Goal: Navigation & Orientation: Find specific page/section

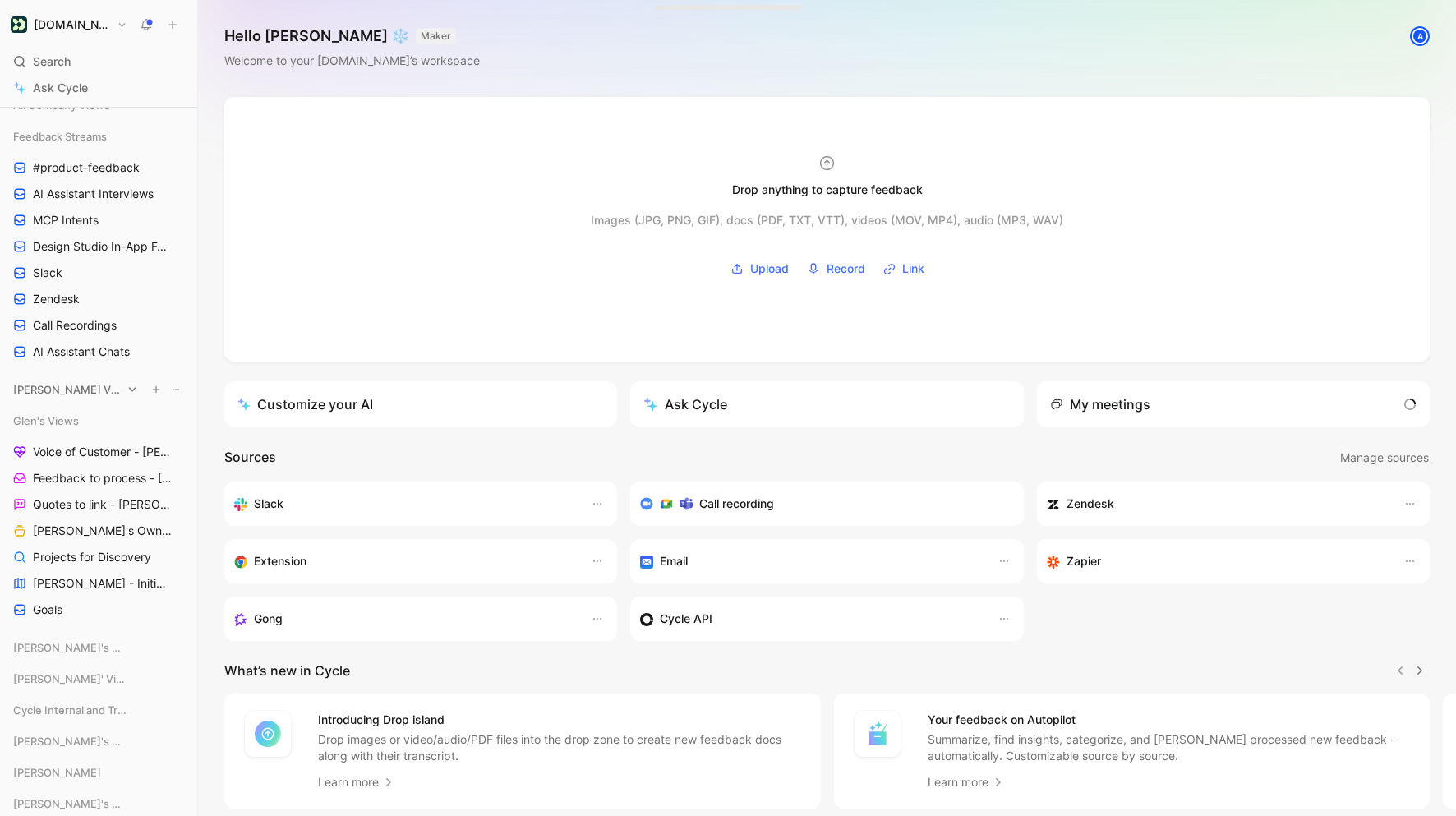
scroll to position [217, 0]
click at [73, 609] on link "Goals" at bounding box center [98, 609] width 184 height 24
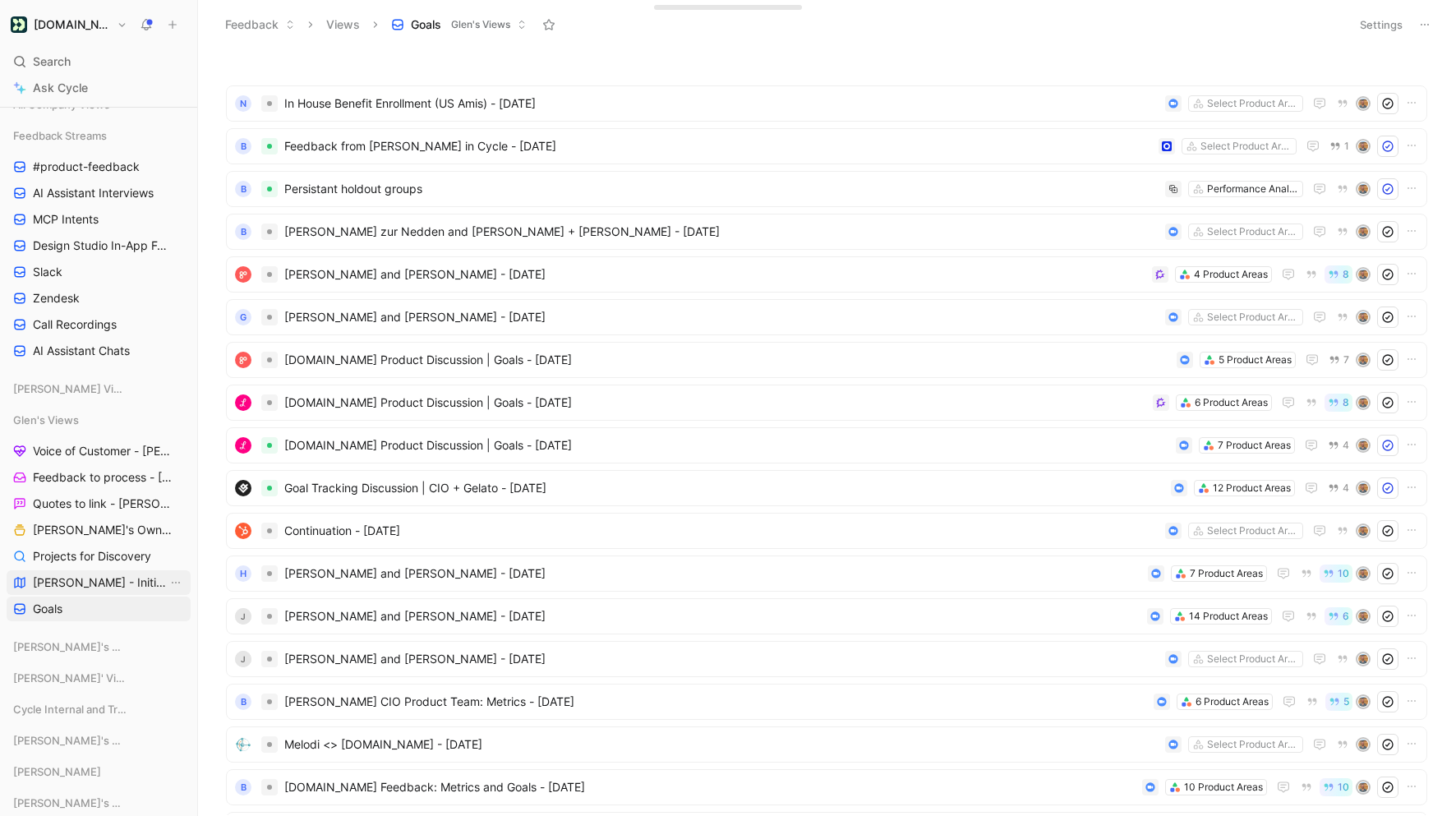
click at [125, 578] on link "[PERSON_NAME] - Initiatives" at bounding box center [98, 582] width 184 height 24
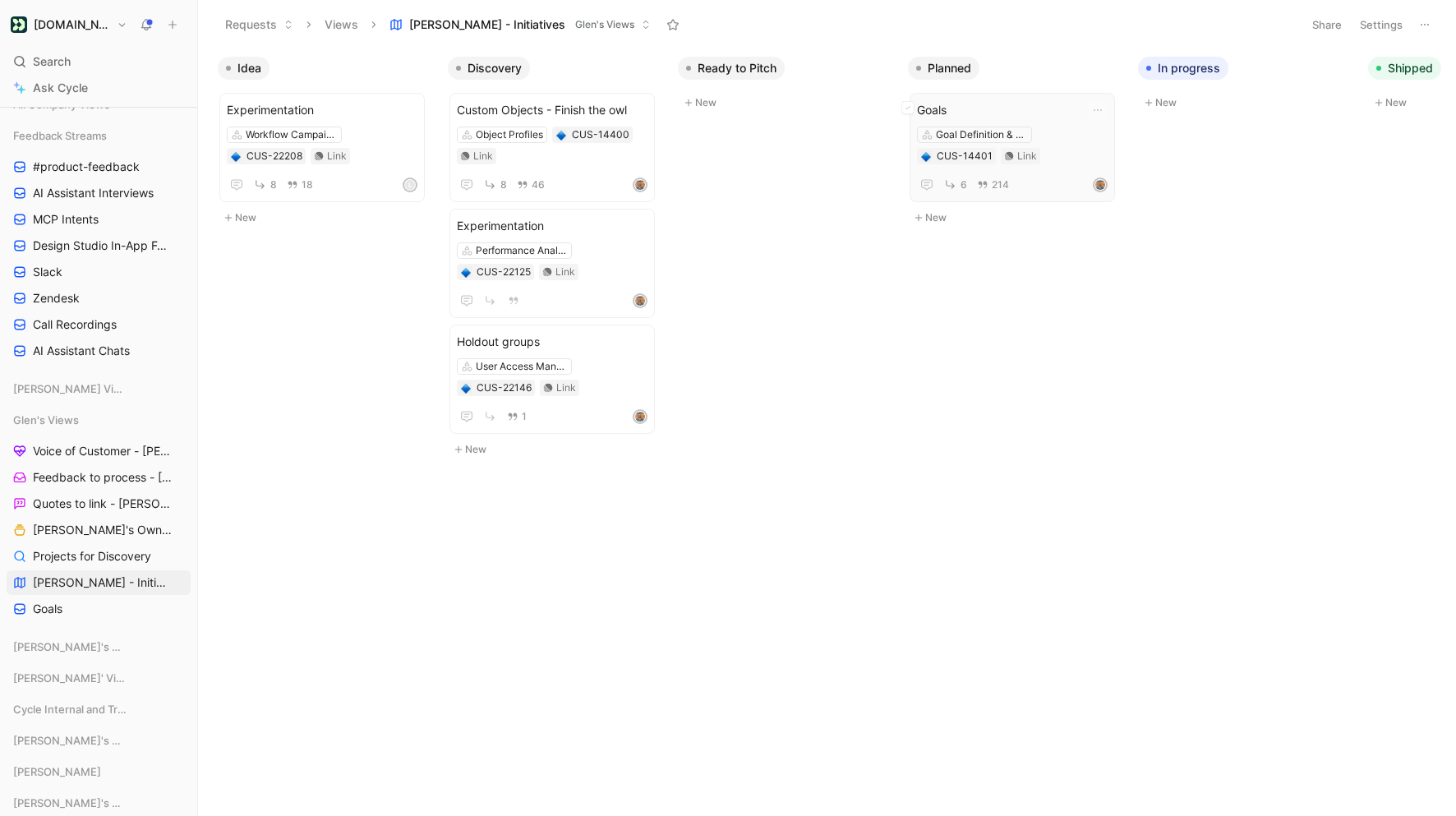
click at [1023, 167] on div "Goals Goal Definition & Attribution CUS-14401 Link 6 214" at bounding box center [1012, 147] width 190 height 95
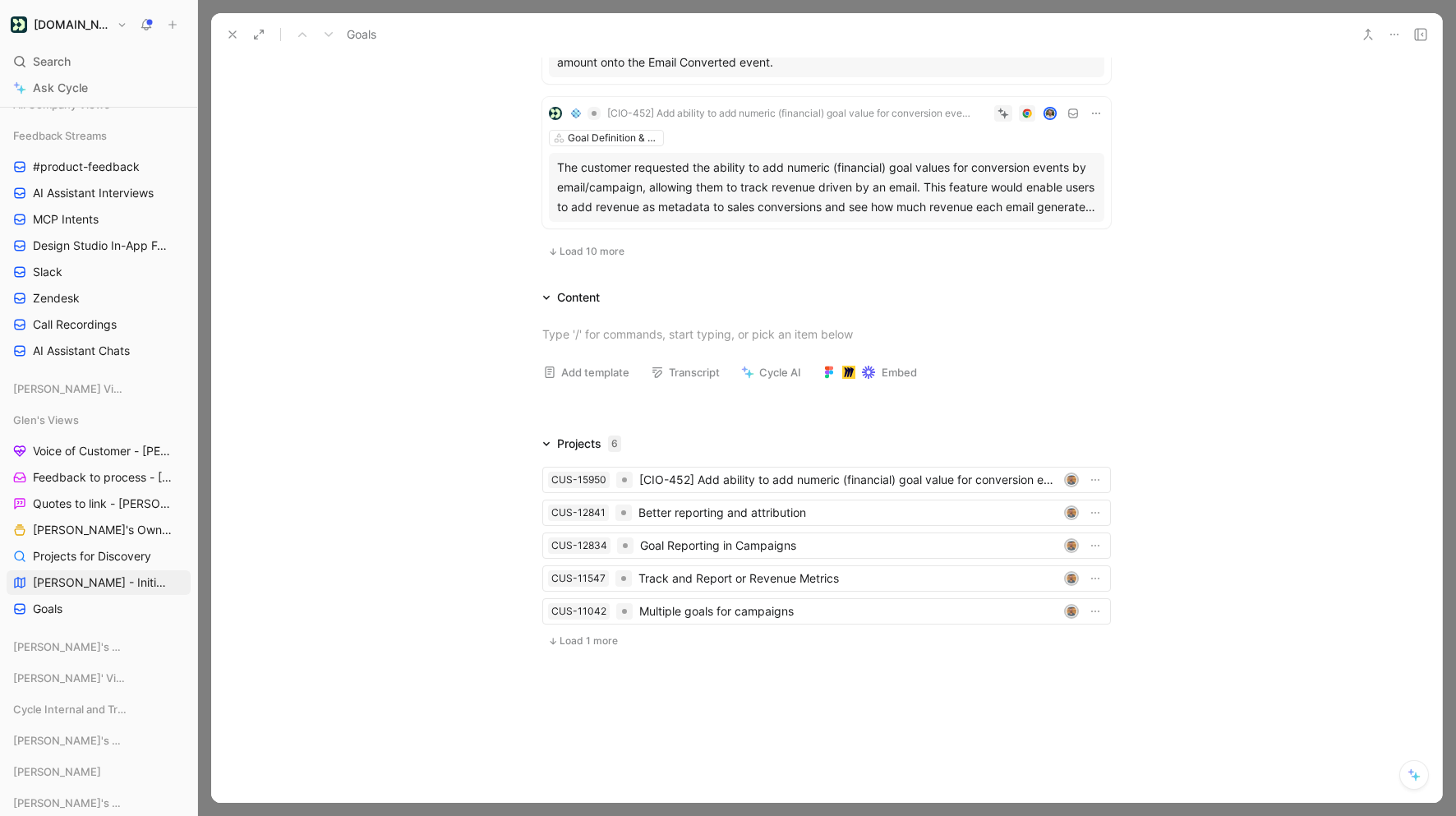
scroll to position [1375, 0]
click at [594, 636] on span "Load 1 more" at bounding box center [589, 640] width 59 height 14
click at [566, 672] on span "Add" at bounding box center [576, 674] width 23 height 16
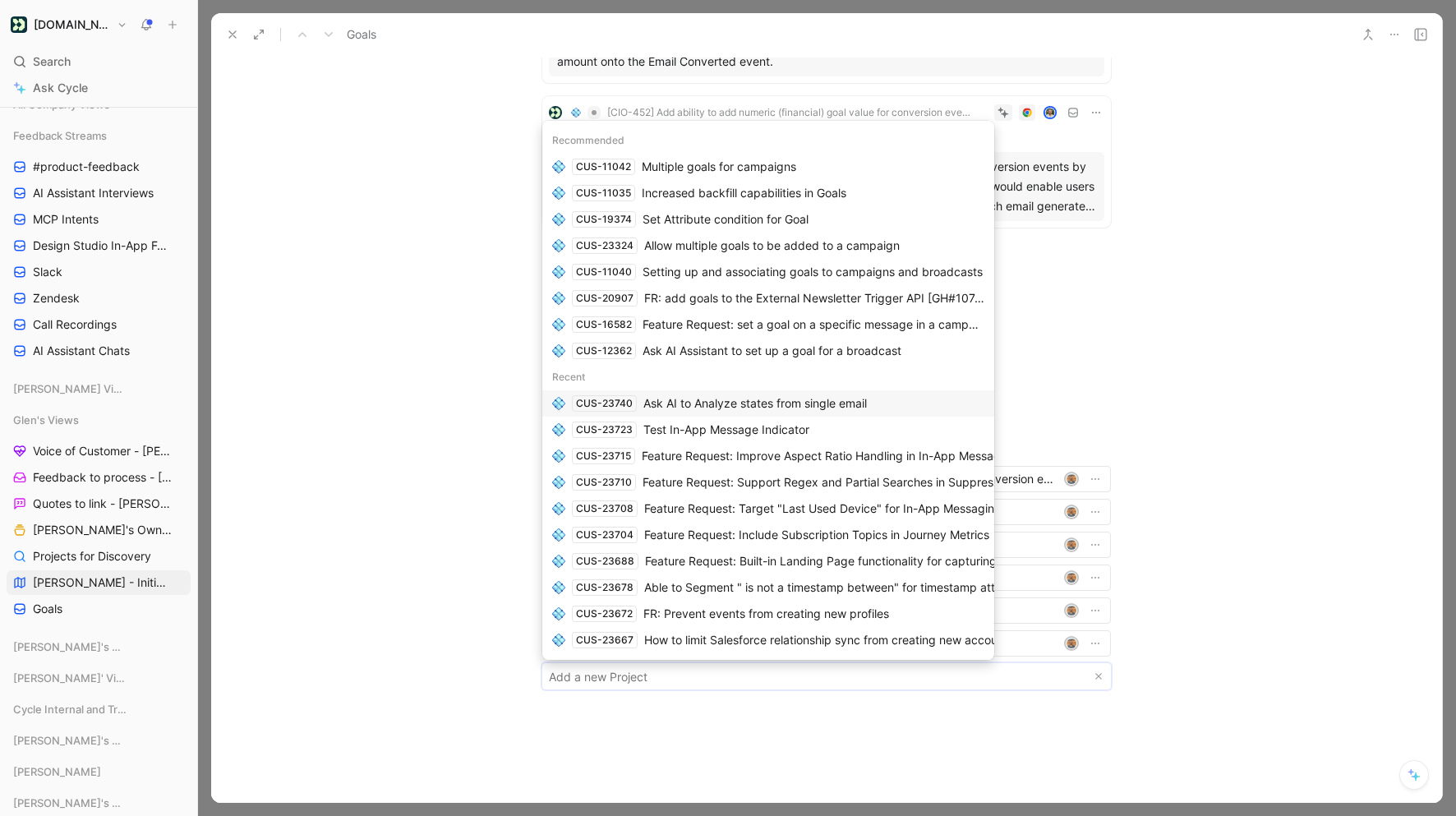
click at [581, 686] on body "Customer.io Search ⌘ K Ask Cycle Workspace Home G then H Feedback G then F Requ…" at bounding box center [728, 408] width 1456 height 816
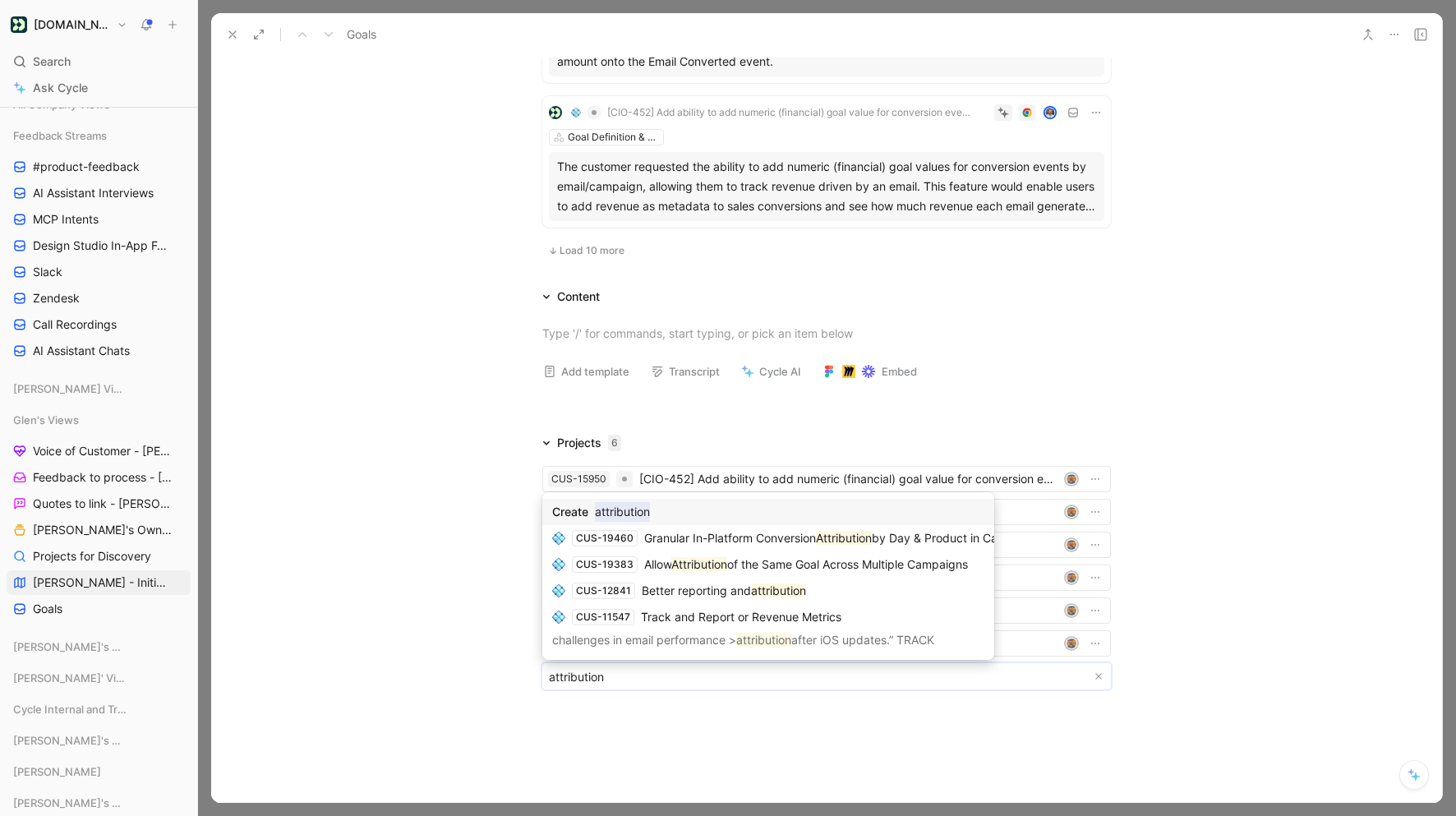
type input "attribution"
click at [638, 682] on body "Customer.io Search ⌘ K Ask Cycle Workspace Home G then H Feedback G then F Requ…" at bounding box center [728, 408] width 1456 height 816
click at [742, 563] on span "of the Same Goal Across Multiple Campaigns" at bounding box center [847, 564] width 241 height 14
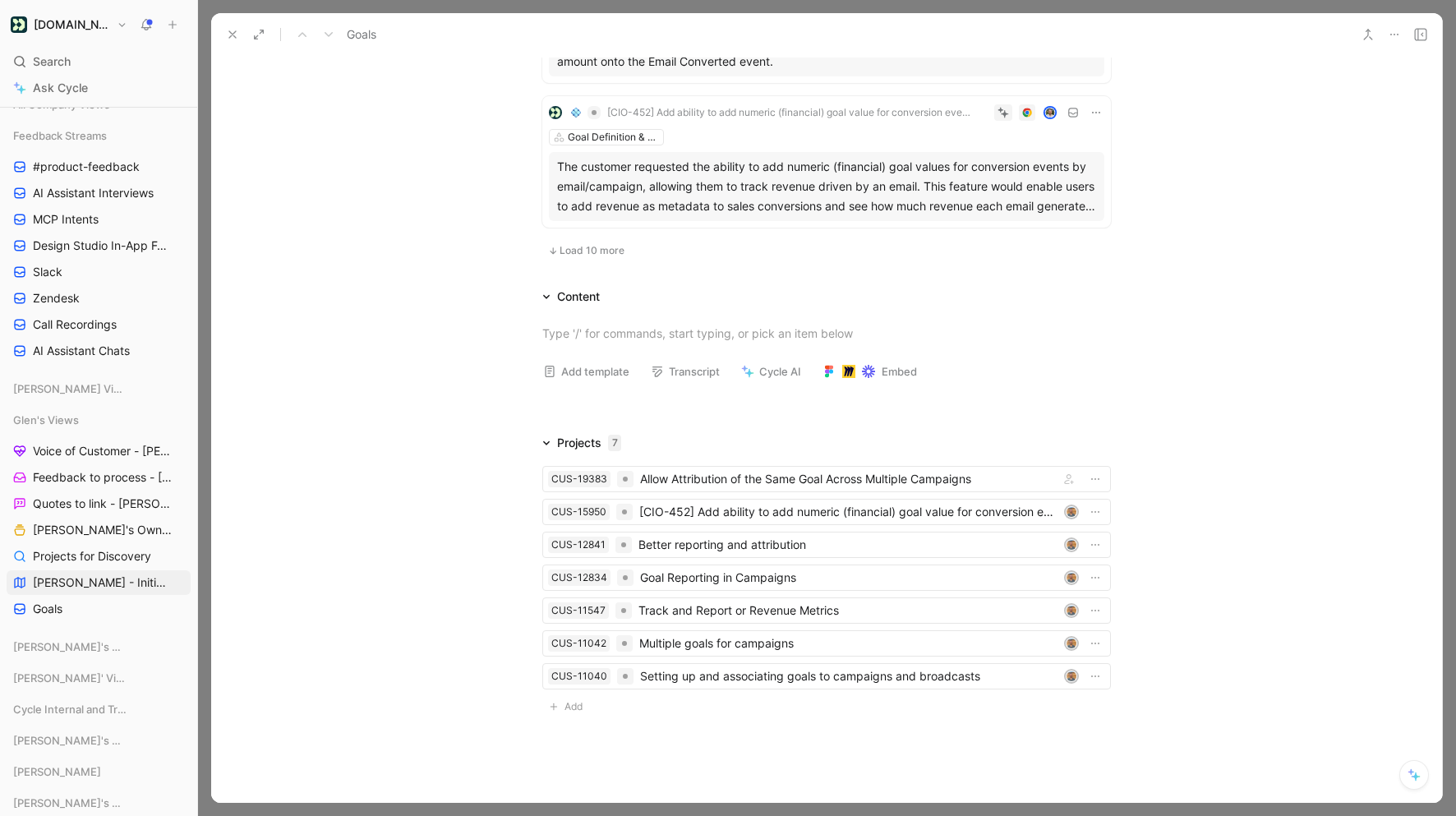
scroll to position [1375, 0]
click at [587, 706] on span "Add" at bounding box center [576, 708] width 23 height 16
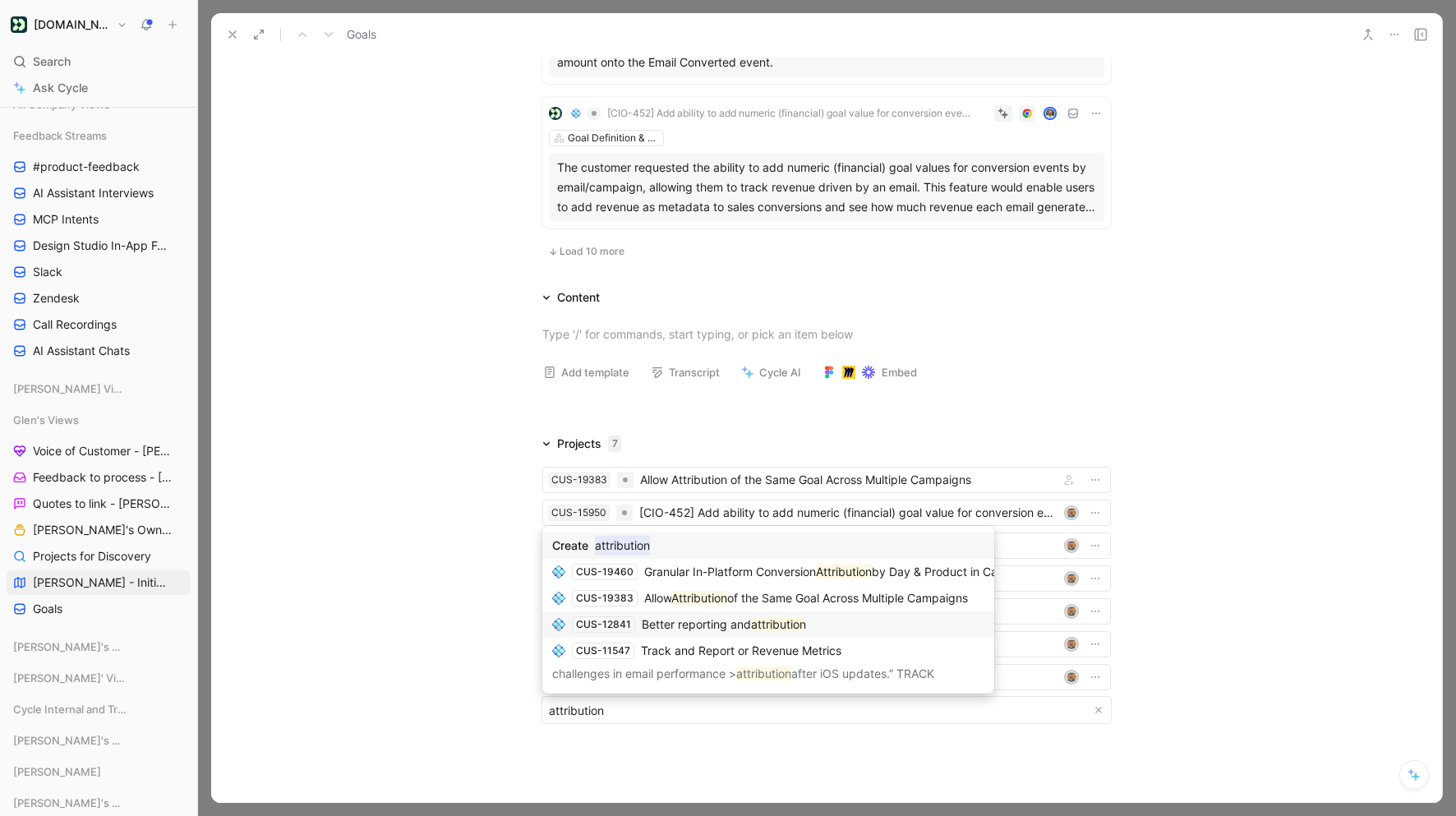
type input "attribution"
click at [729, 626] on span "Better reporting and" at bounding box center [696, 623] width 109 height 14
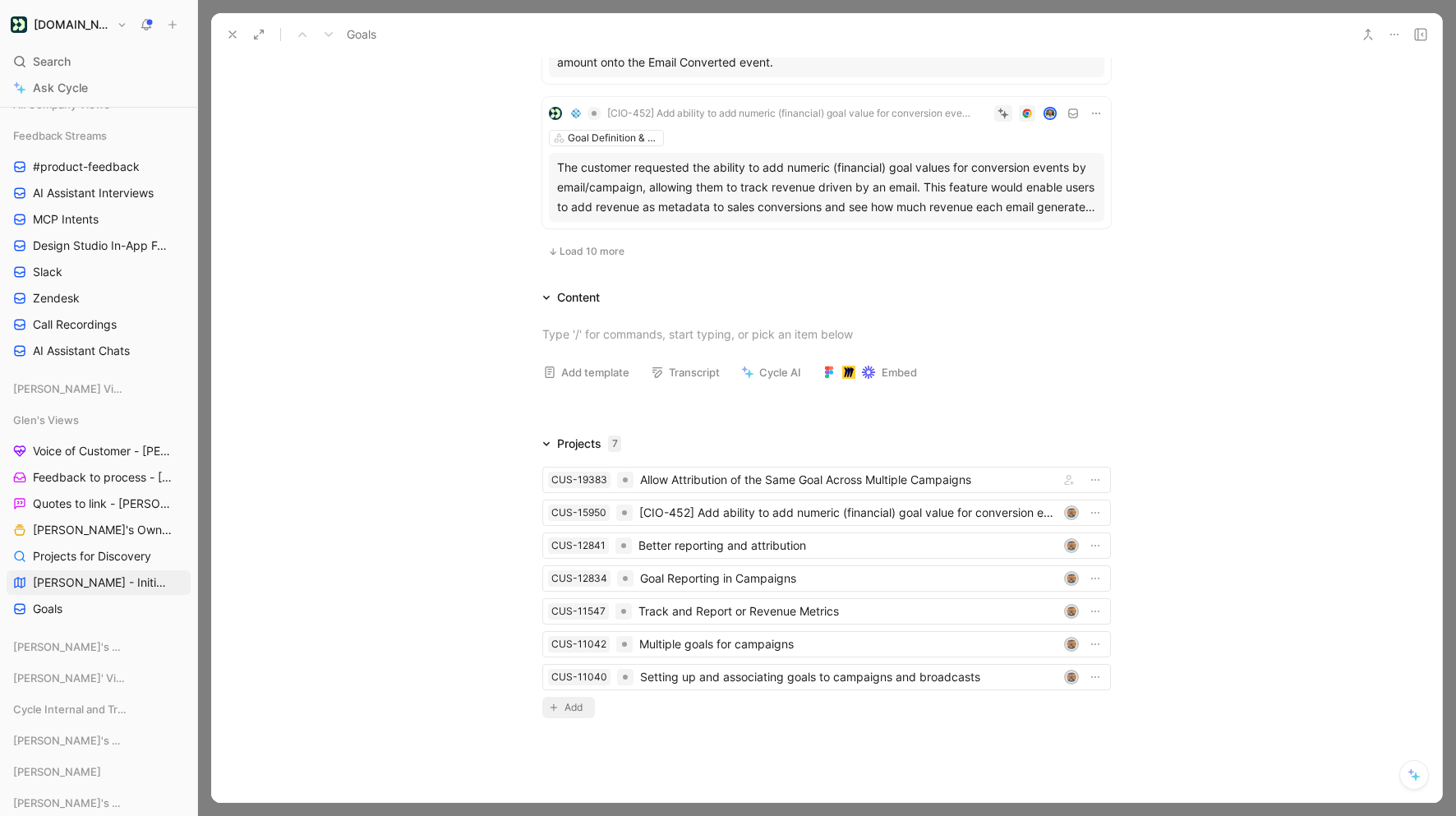
click at [558, 704] on button "Add" at bounding box center [568, 708] width 52 height 22
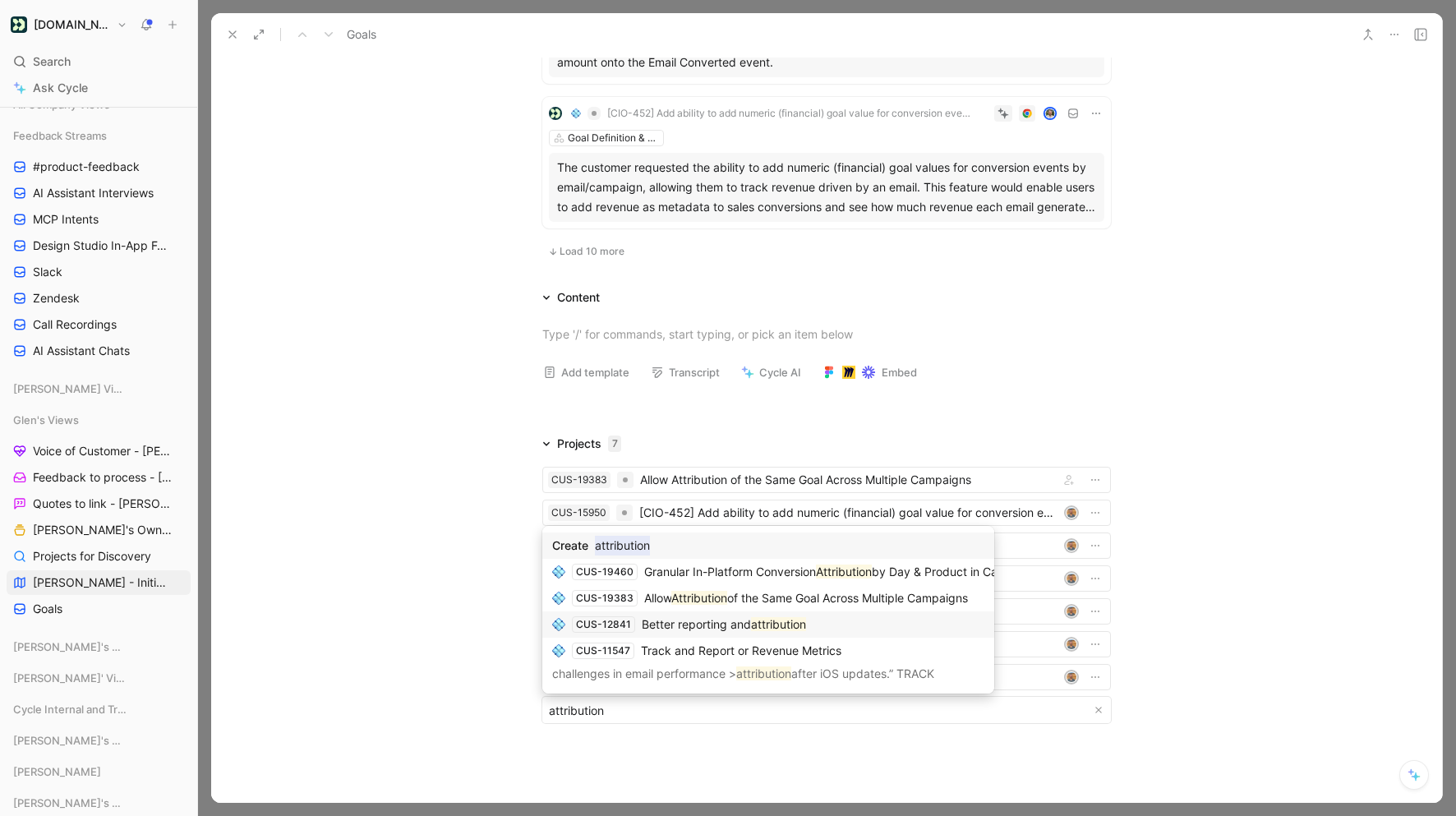
type input "attribution"
click at [714, 625] on span "Better reporting and" at bounding box center [696, 623] width 109 height 14
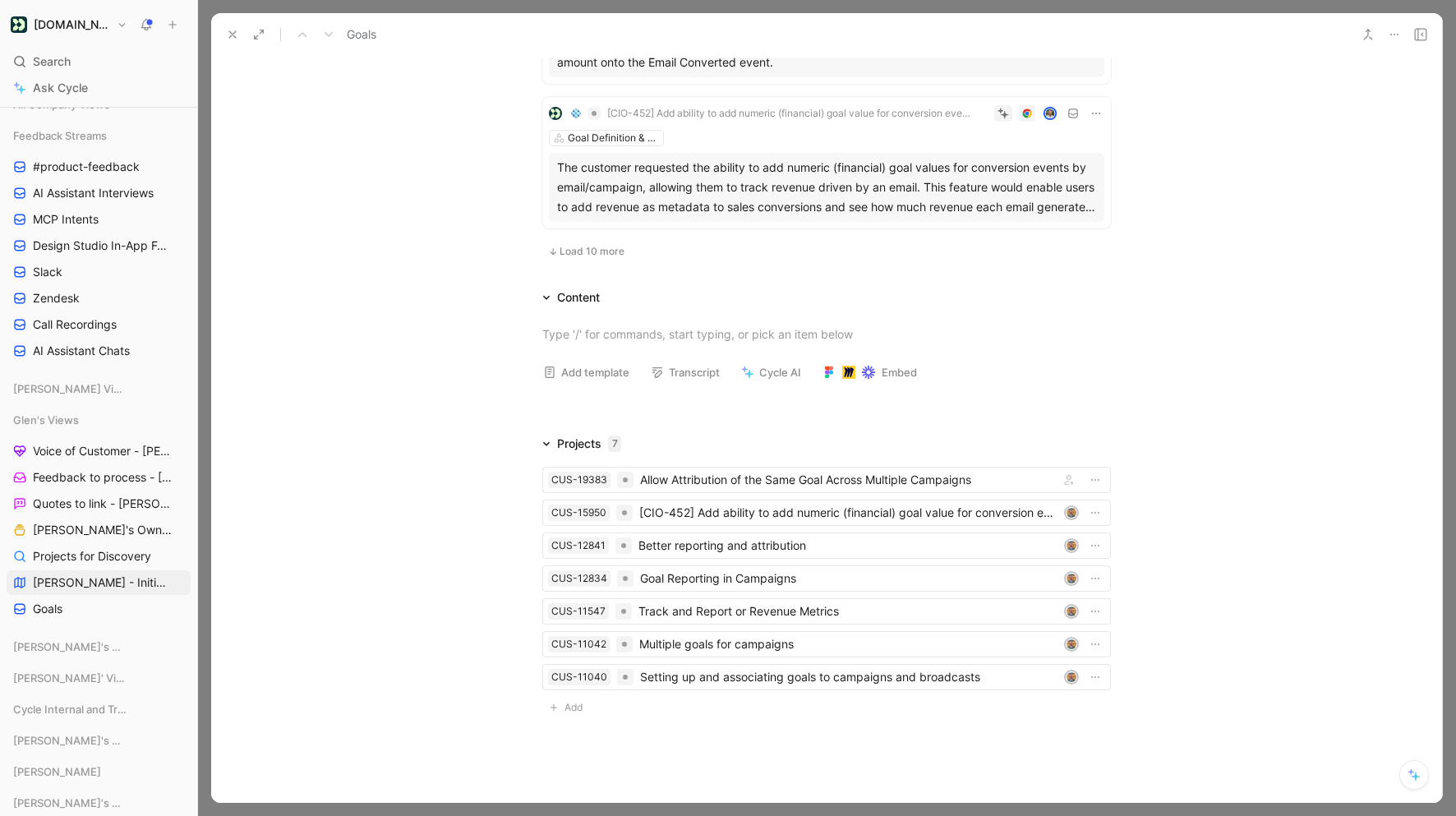
click at [618, 755] on div "Comment Add cover Add release note Write Goals Goal Definition & Attribution Gl…" at bounding box center [826, 429] width 1231 height 747
click at [579, 711] on span "Add" at bounding box center [576, 708] width 23 height 16
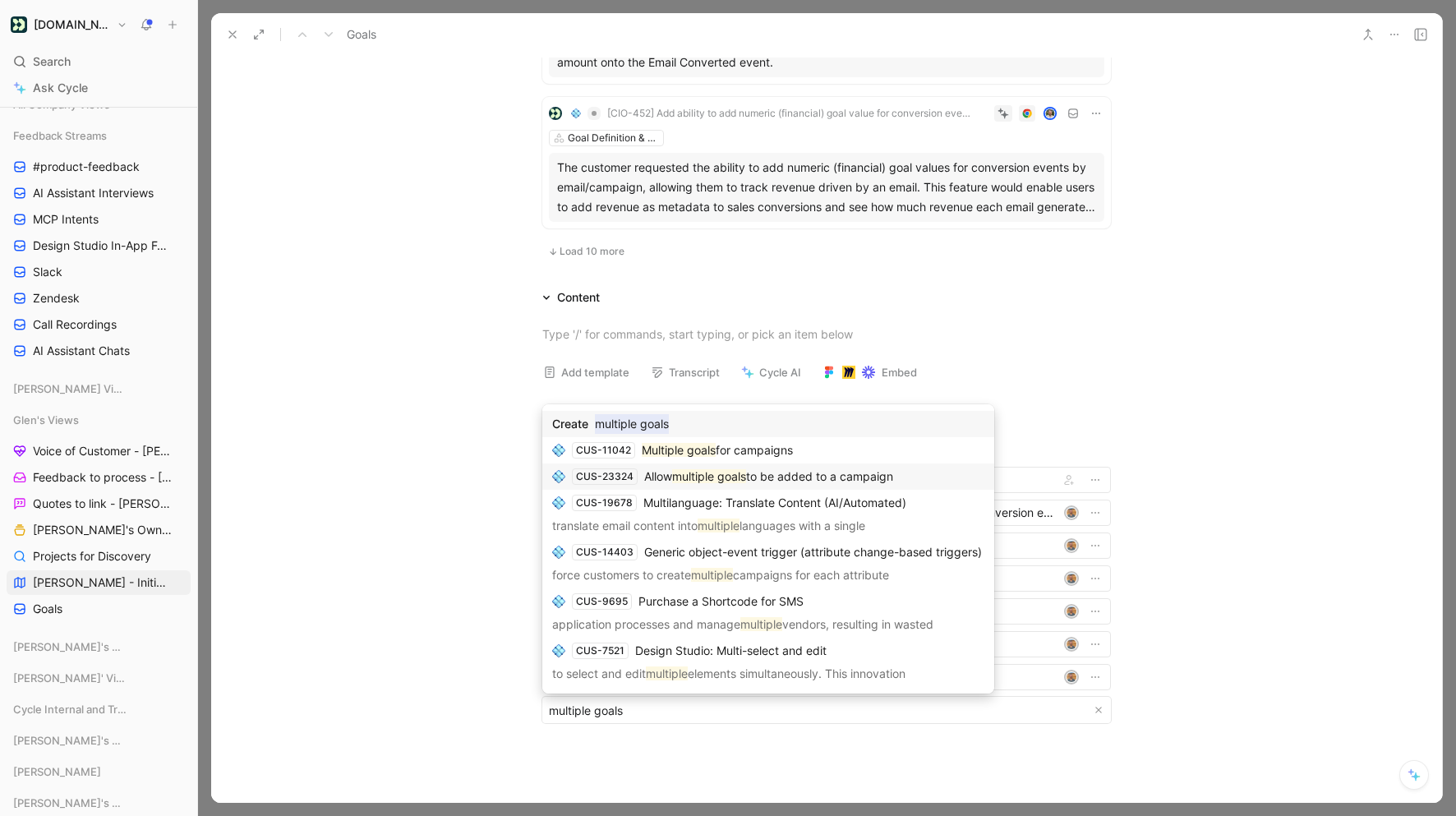
type input "multiple goals"
click at [848, 478] on span "to be added to a campaign" at bounding box center [819, 475] width 147 height 14
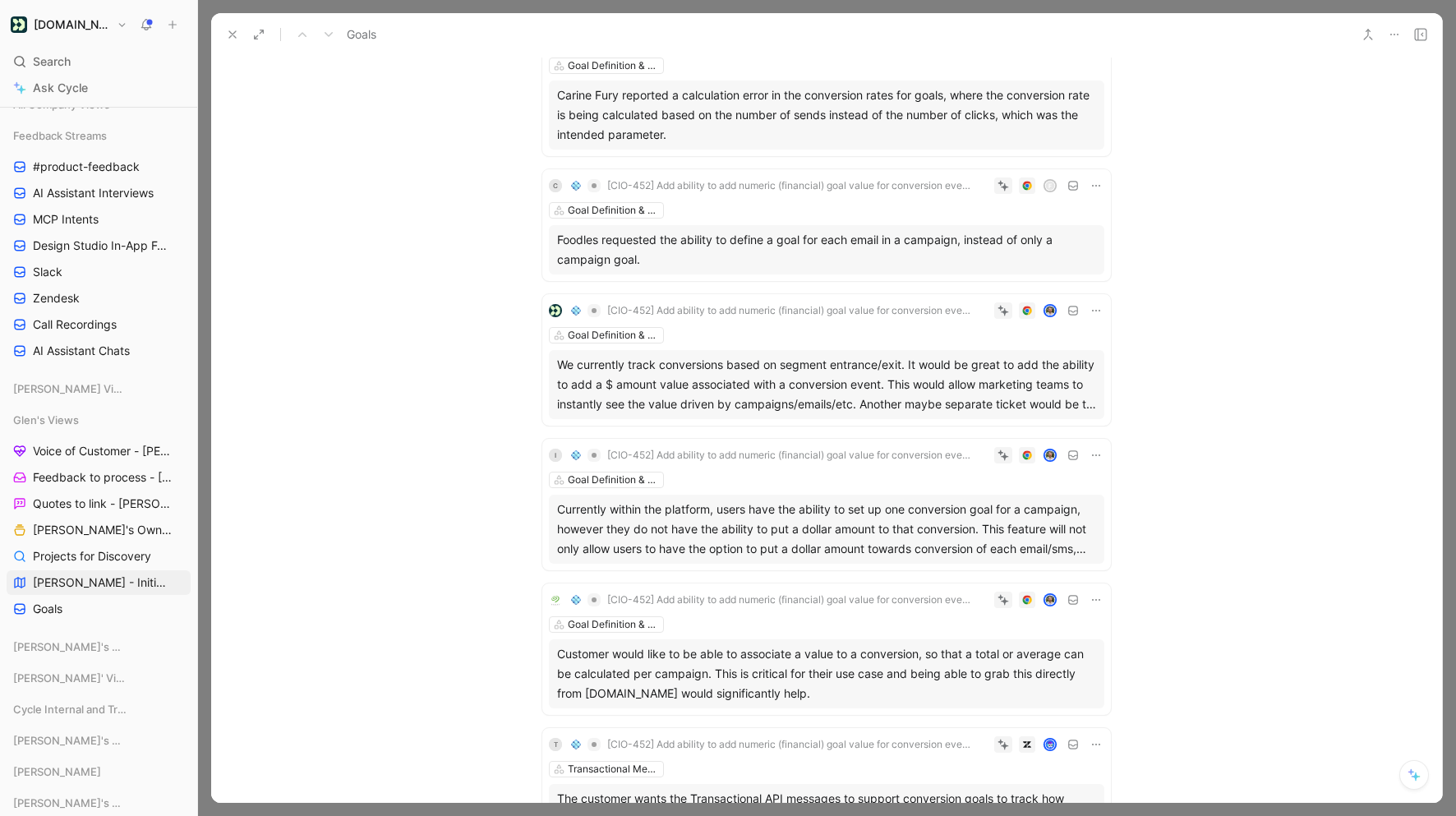
scroll to position [1487, 0]
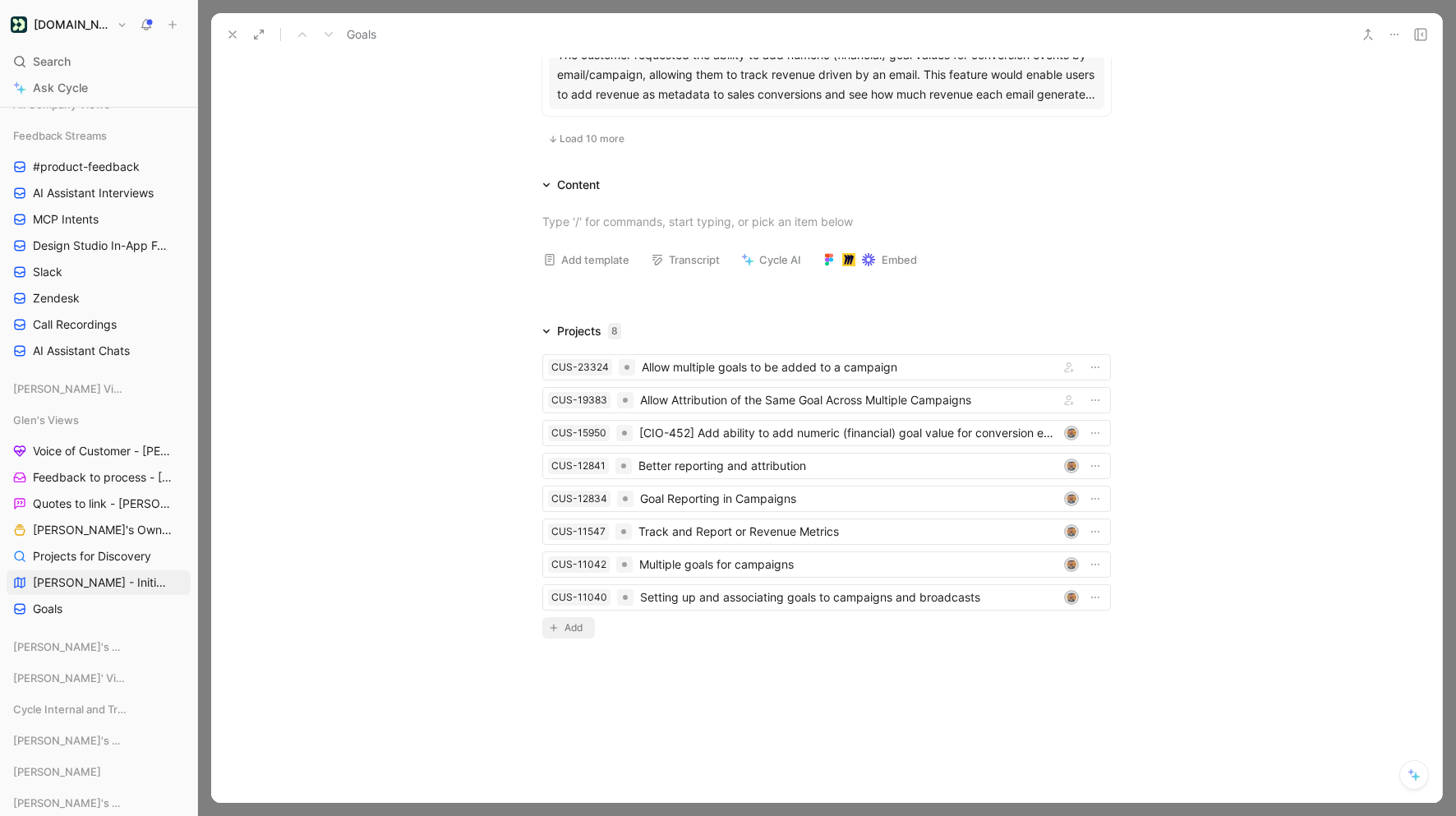
click at [575, 626] on span "Add" at bounding box center [576, 628] width 23 height 16
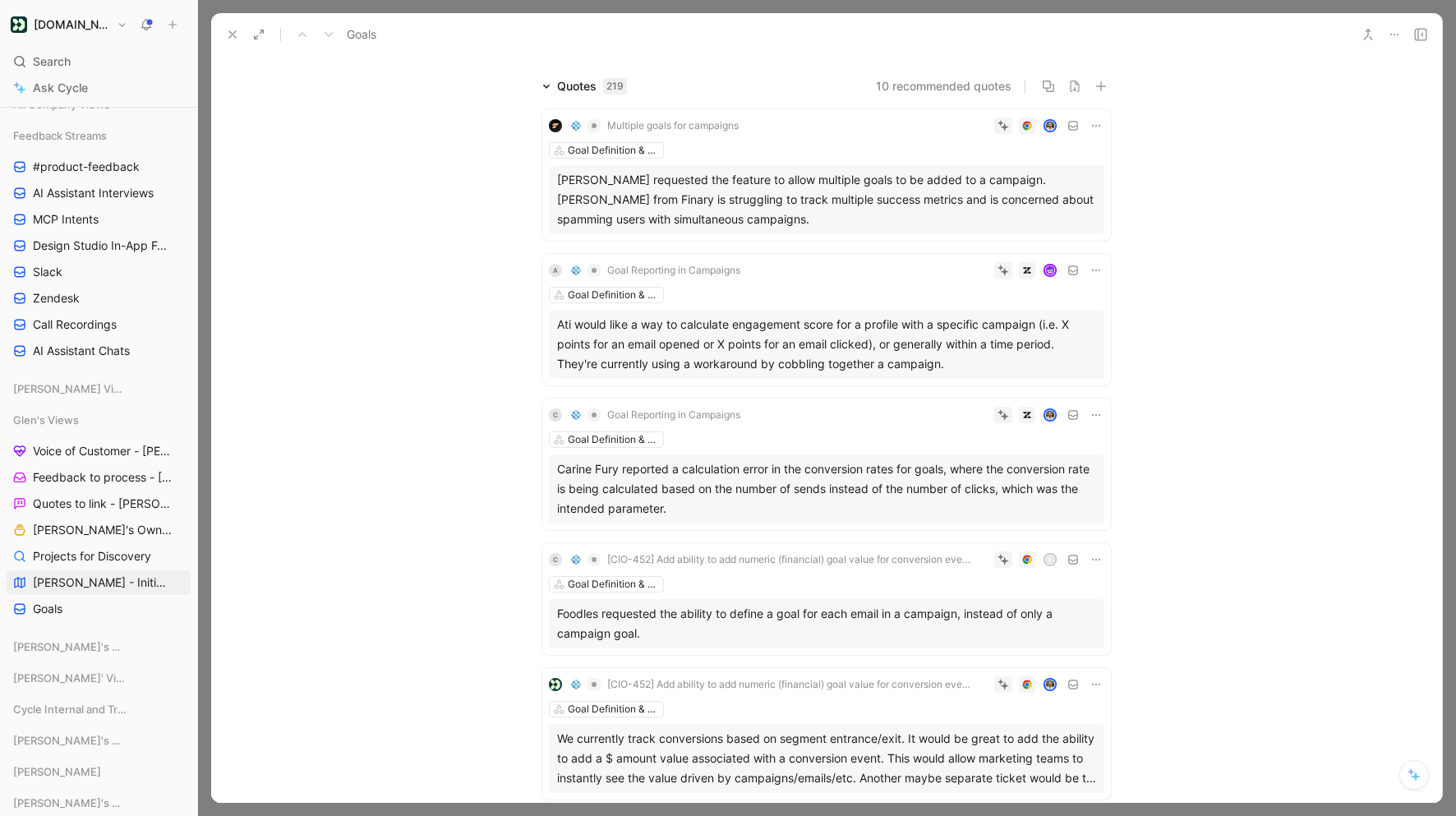
scroll to position [0, 0]
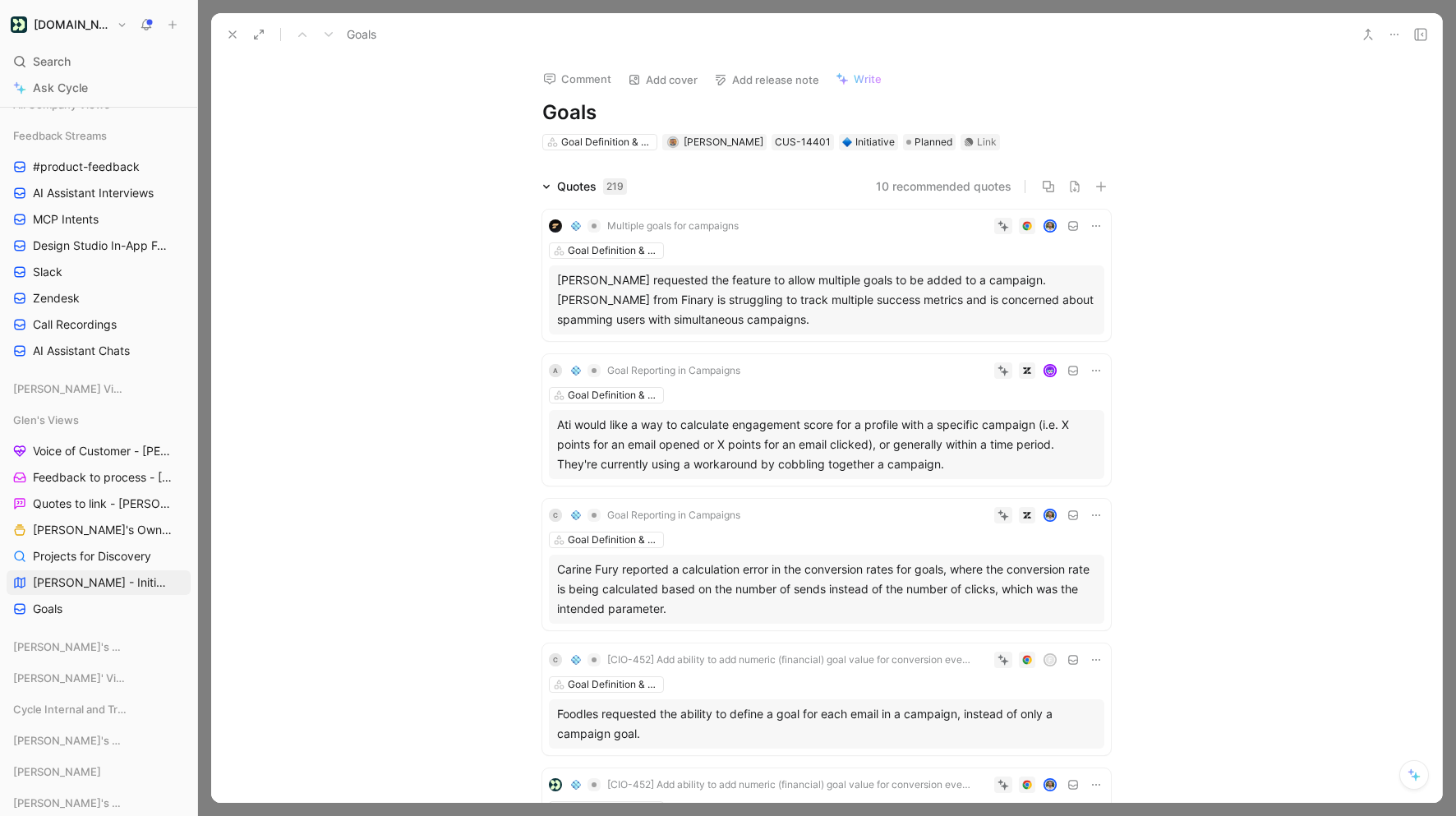
click at [931, 188] on button "10 recommended quotes" at bounding box center [943, 187] width 135 height 20
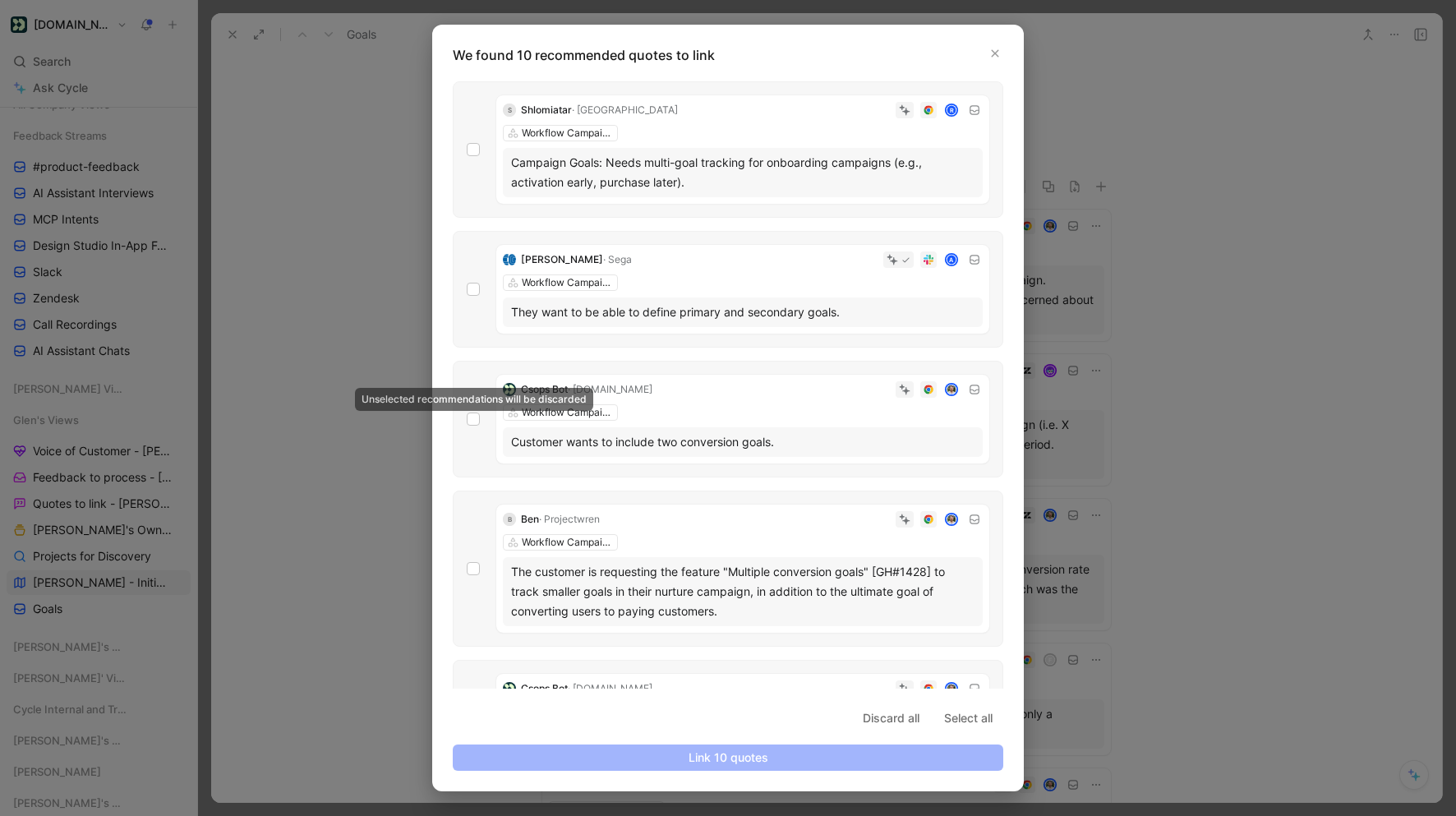
drag, startPoint x: 477, startPoint y: 415, endPoint x: 532, endPoint y: 541, distance: 137.5
click at [477, 415] on icon at bounding box center [472, 418] width 10 height 10
click at [467, 412] on input "checkbox" at bounding box center [467, 412] width 0 height 0
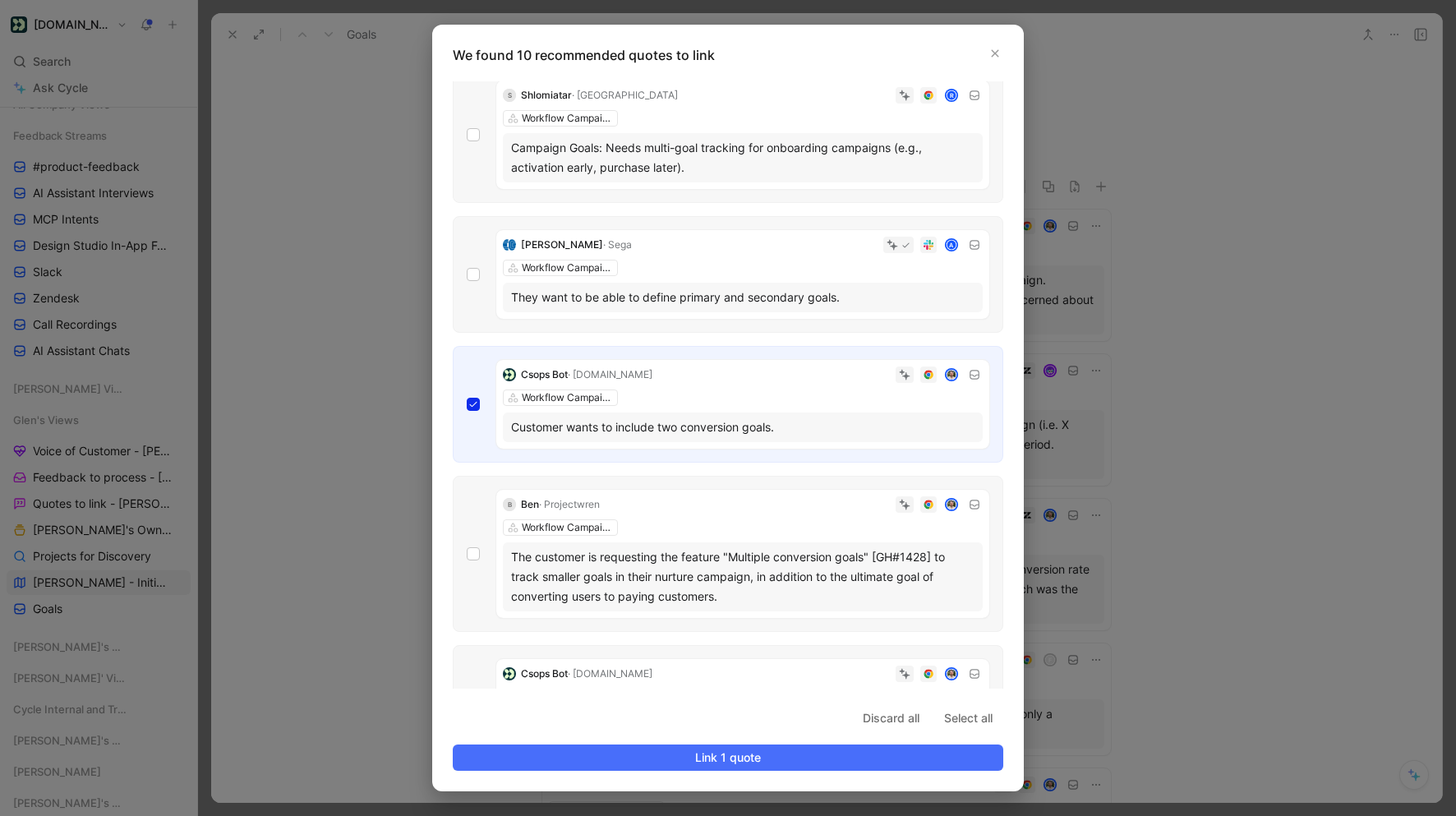
scroll to position [27, 0]
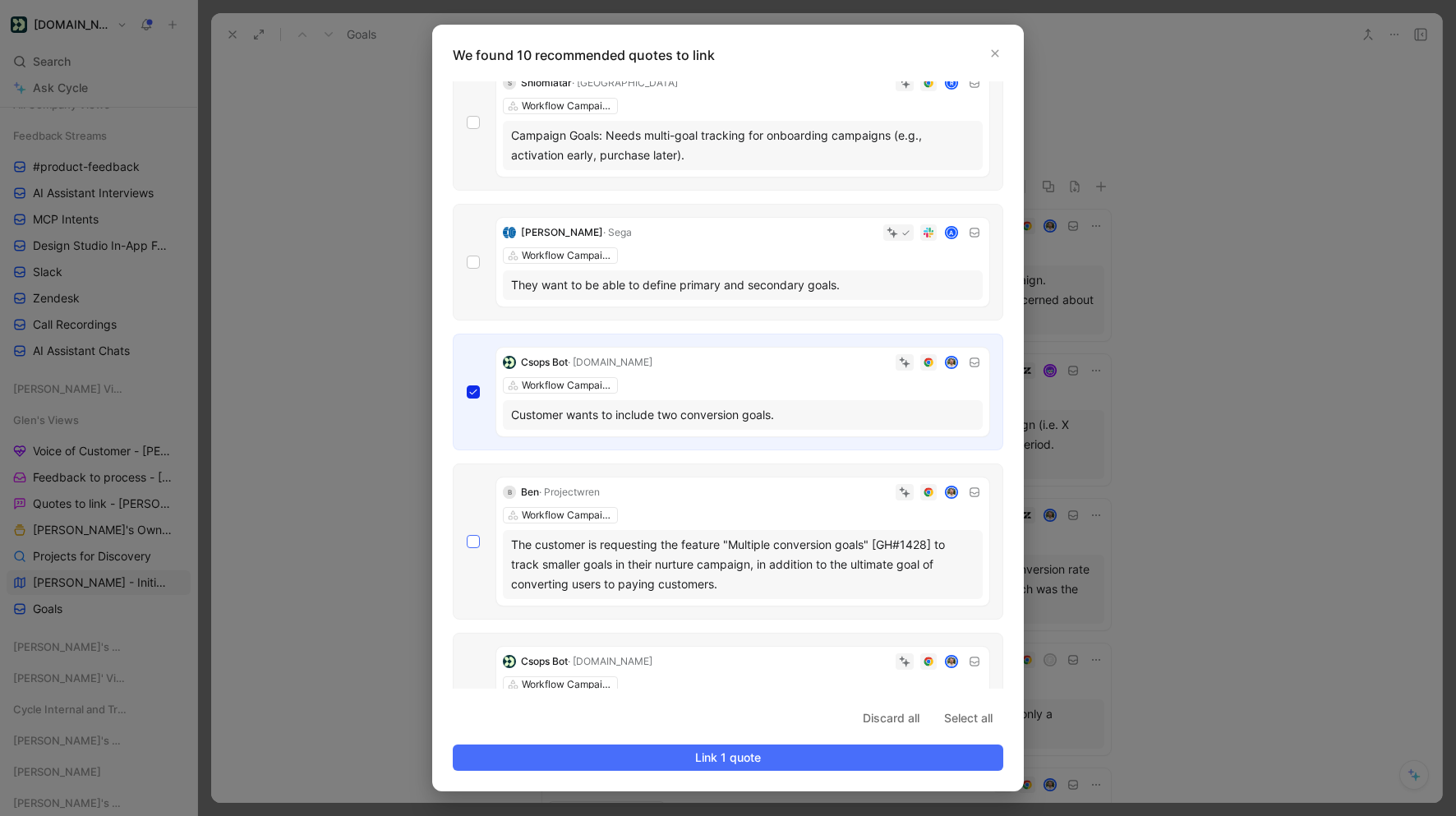
click at [469, 542] on icon at bounding box center [472, 541] width 10 height 10
click at [467, 562] on input "checkbox" at bounding box center [467, 562] width 0 height 0
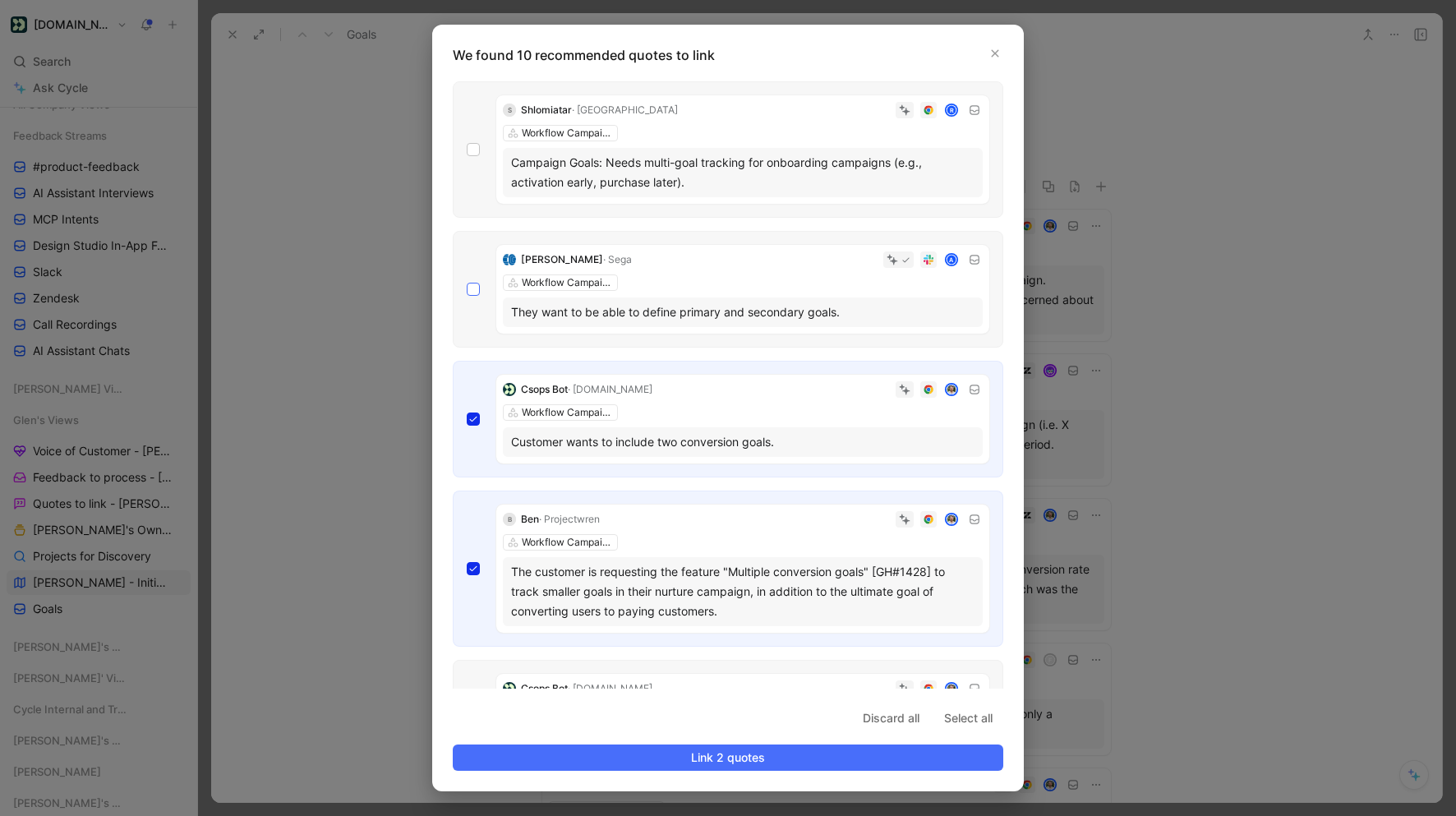
click at [477, 282] on div at bounding box center [473, 289] width 14 height 14
click at [467, 282] on input "checkbox" at bounding box center [467, 282] width 0 height 0
drag, startPoint x: 476, startPoint y: 152, endPoint x: 565, endPoint y: 236, distance: 122.4
click at [476, 152] on icon at bounding box center [472, 149] width 10 height 10
click at [467, 143] on input "checkbox" at bounding box center [467, 143] width 0 height 0
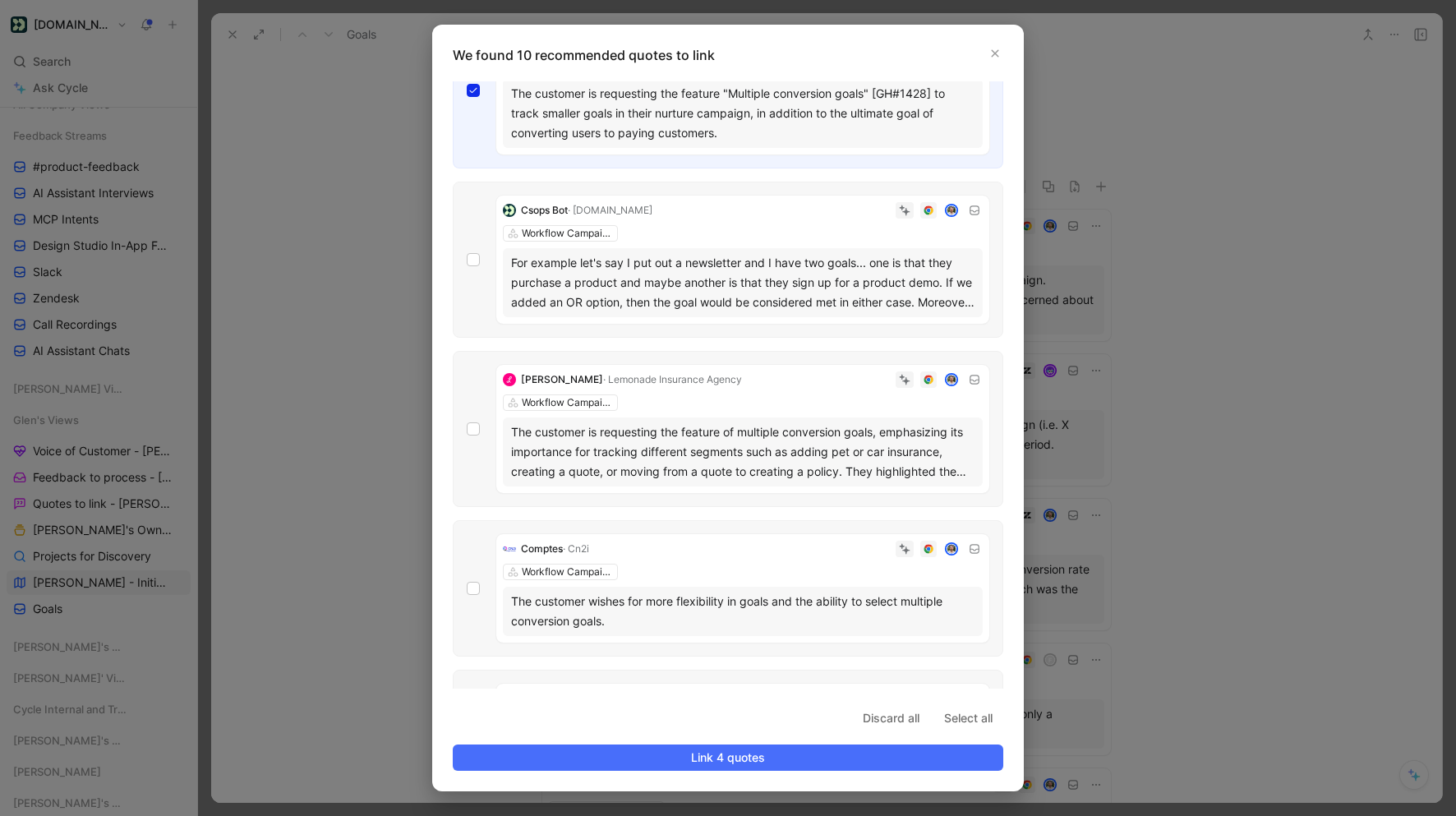
scroll to position [456, 0]
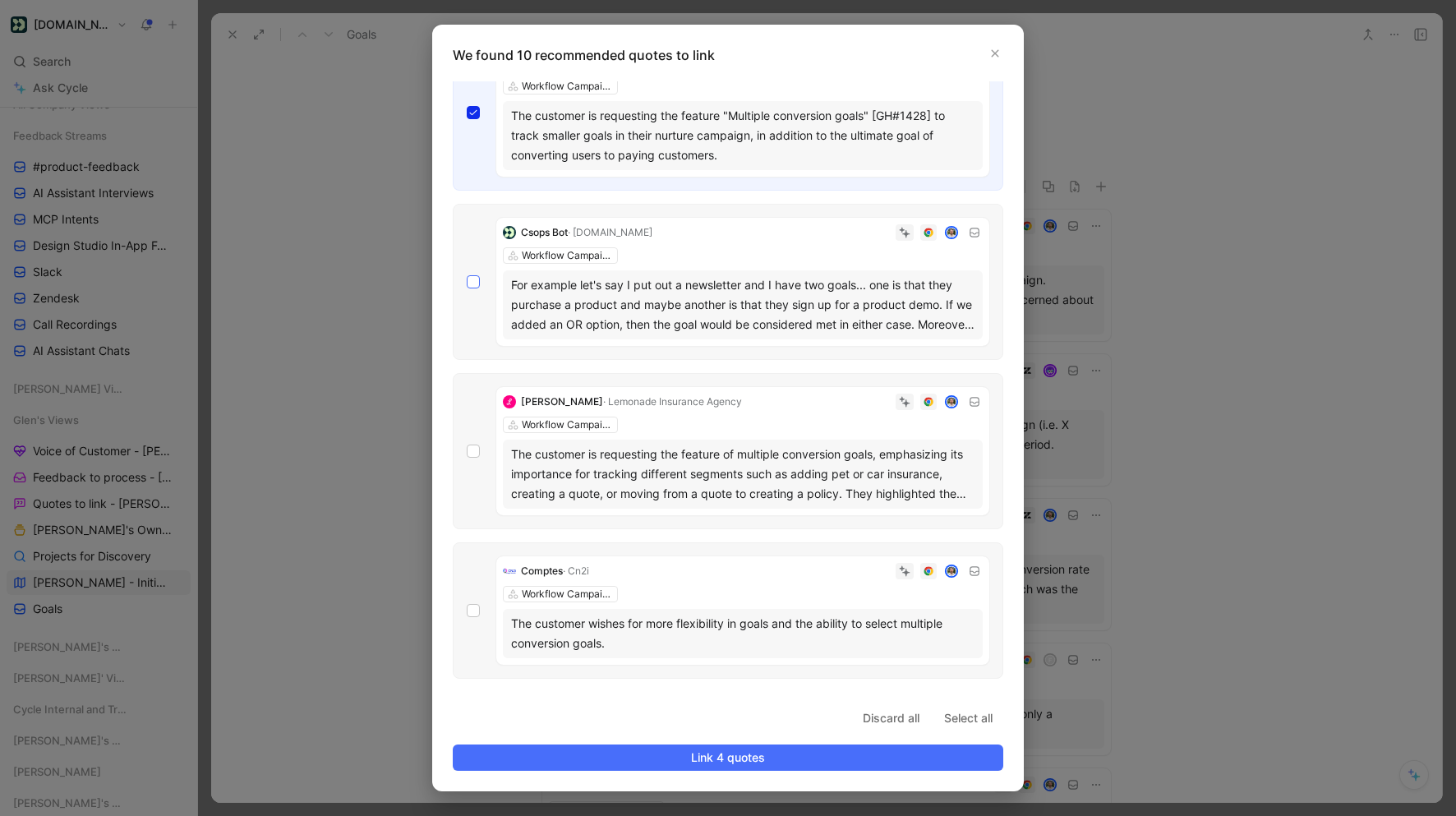
click at [479, 280] on div at bounding box center [473, 281] width 14 height 14
click at [467, 731] on input "checkbox" at bounding box center [467, 731] width 0 height 0
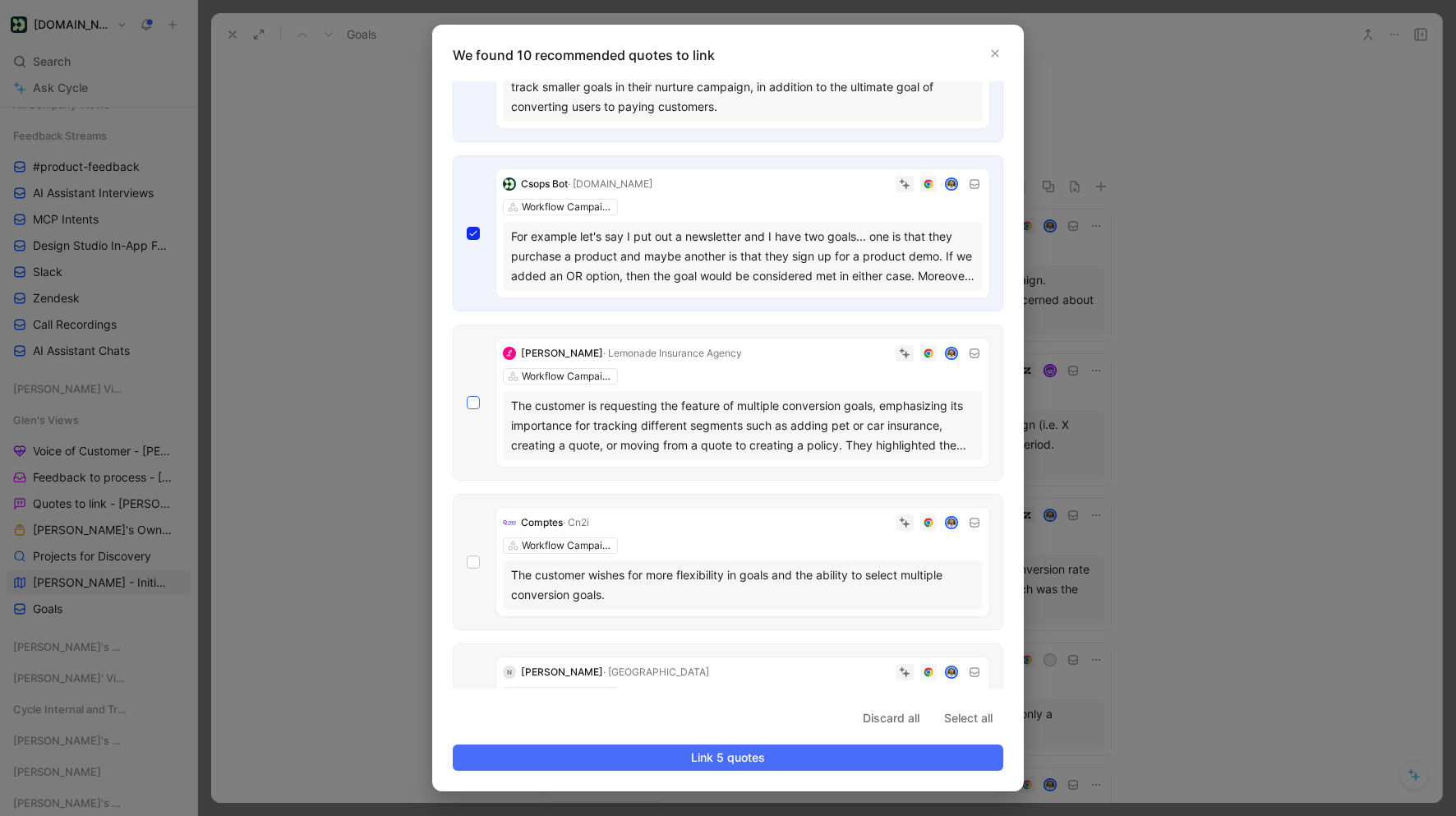
scroll to position [505, 0]
click at [472, 399] on icon at bounding box center [472, 401] width 10 height 10
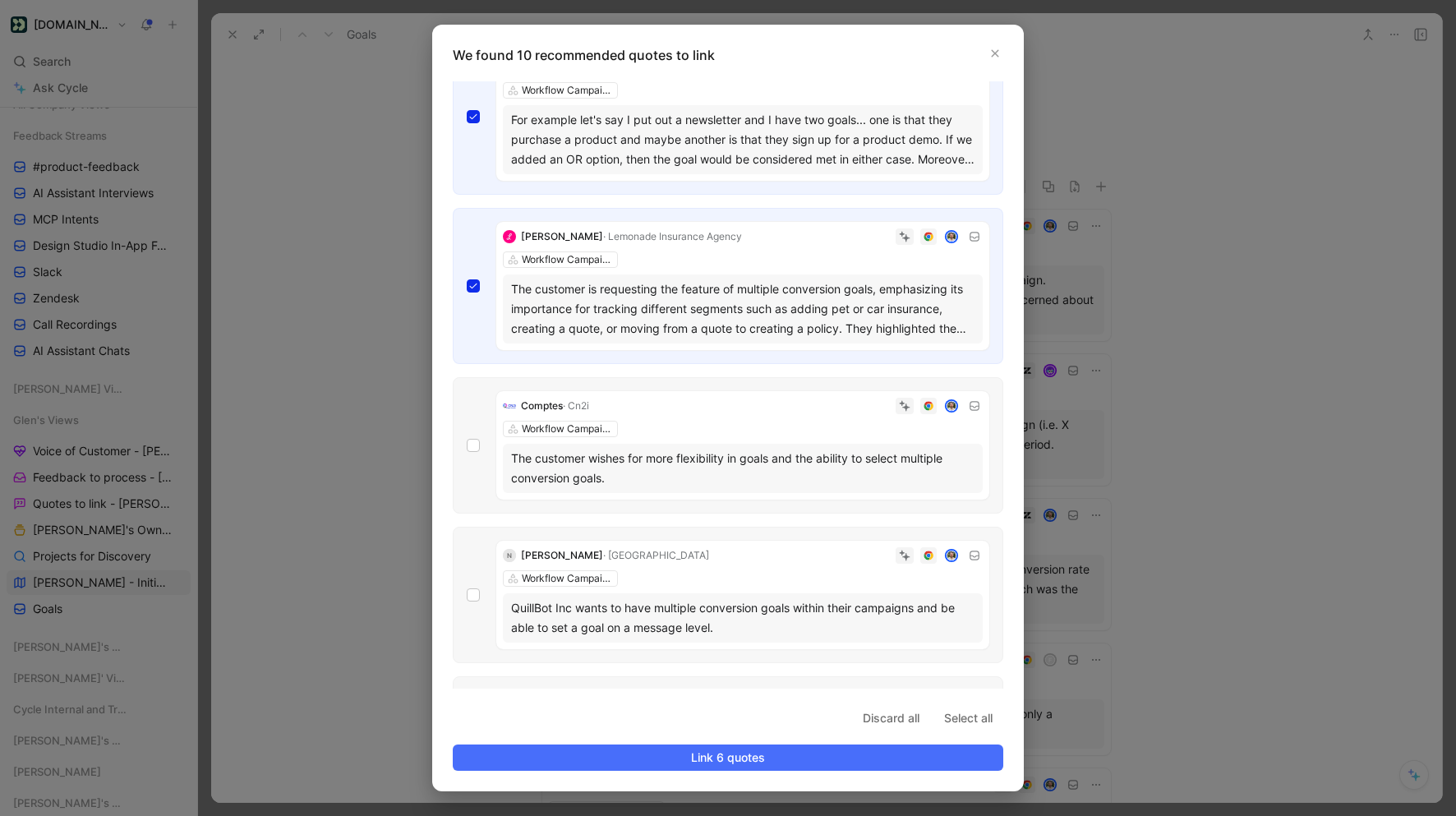
scroll to position [644, 0]
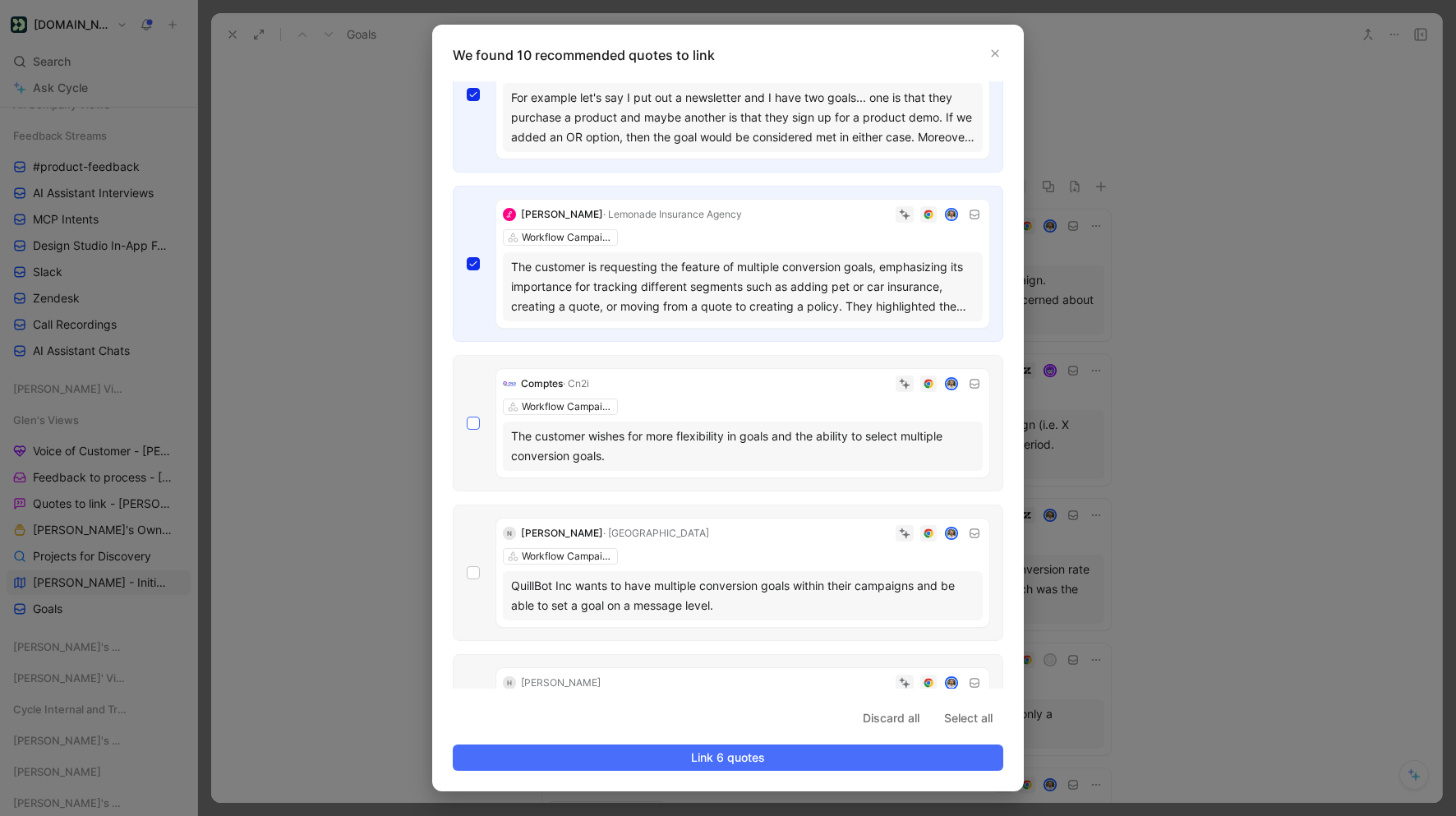
click at [474, 420] on icon at bounding box center [472, 423] width 10 height 10
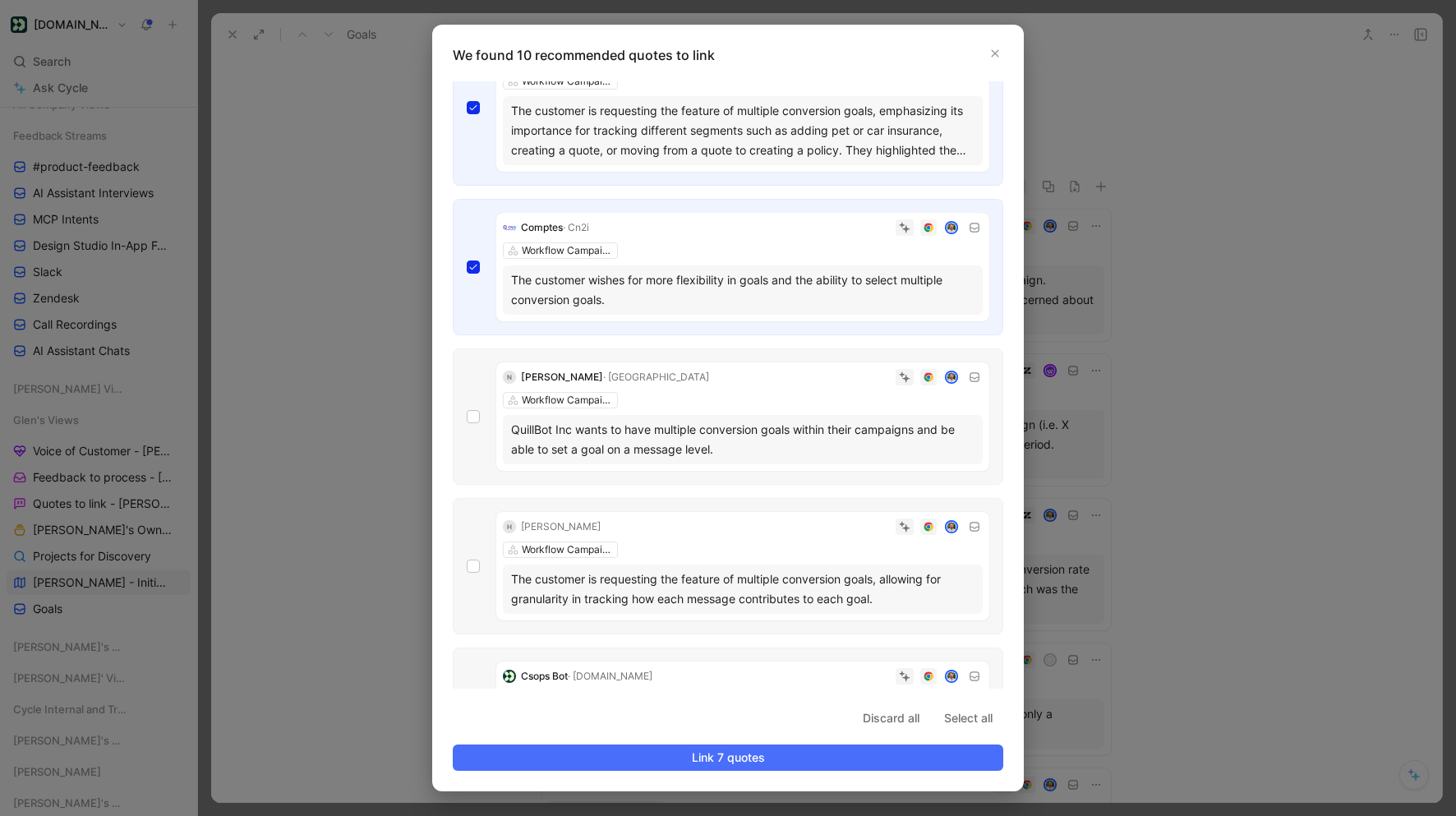
scroll to position [820, 0]
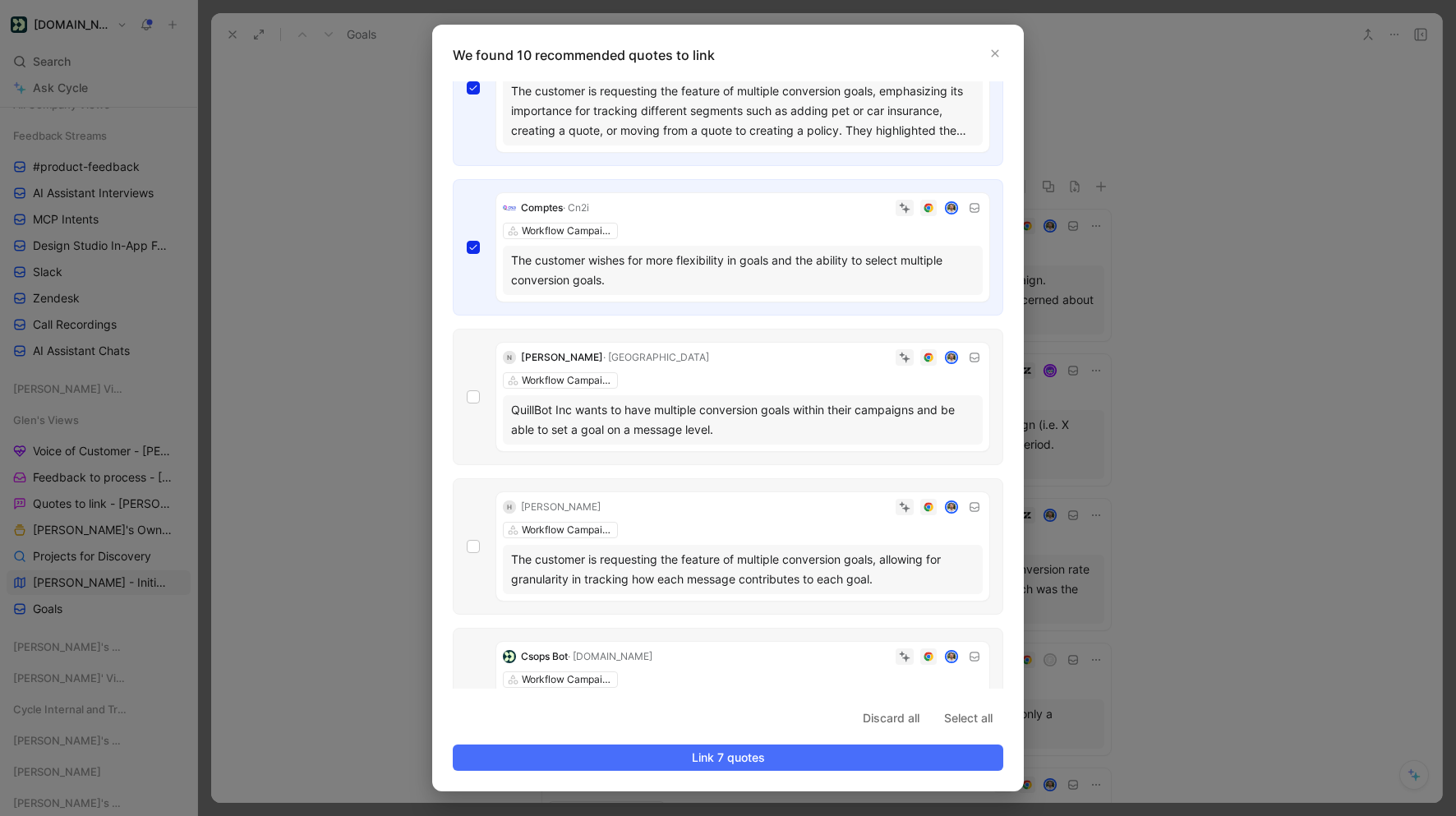
click at [480, 393] on div "N Nikhil Agrawal · Quillbot Workflow Campaigns QuillBot Inc wants to have multi…" at bounding box center [728, 397] width 551 height 136
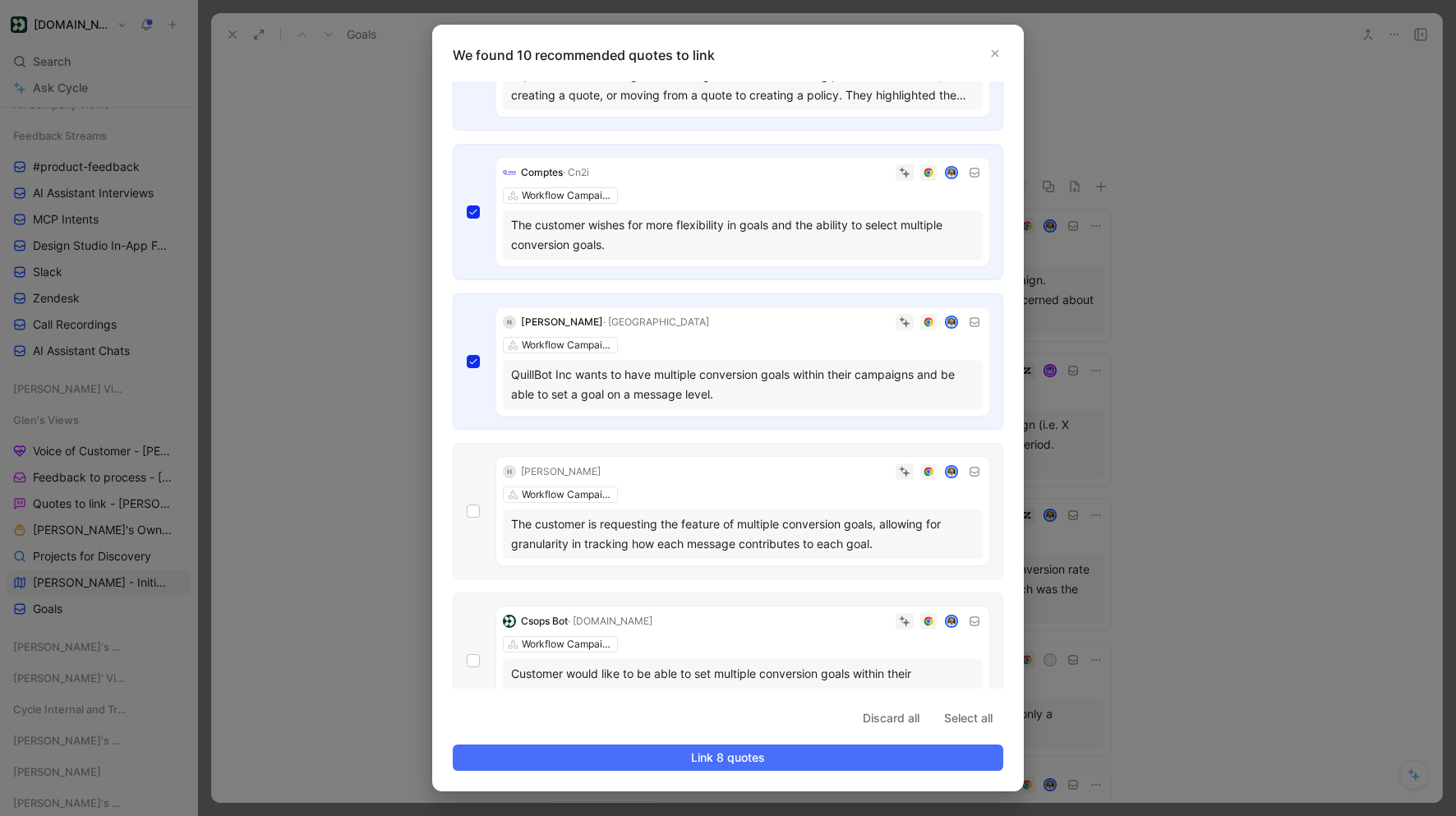
click at [477, 505] on label at bounding box center [473, 511] width 14 height 14
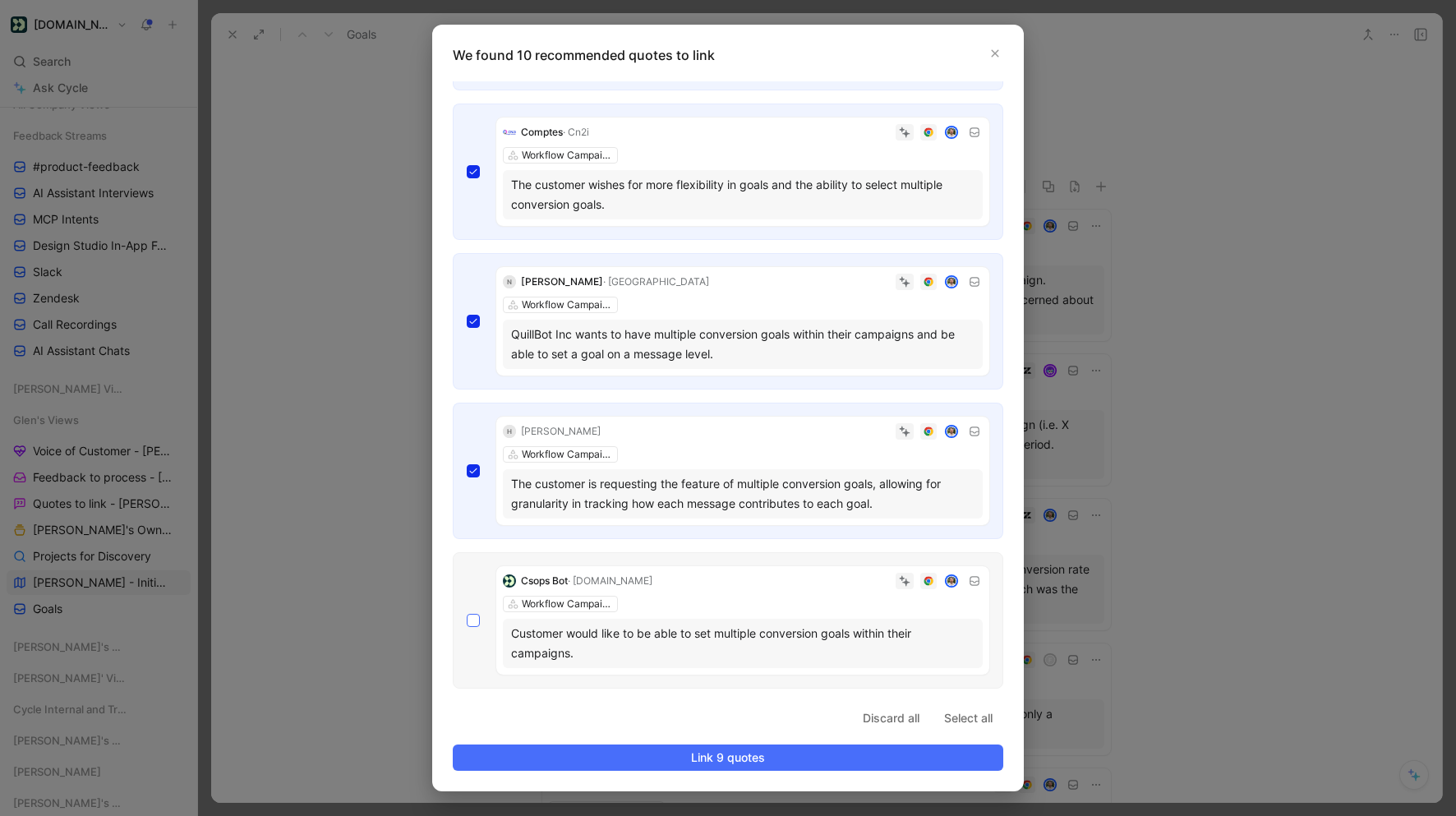
click at [472, 616] on icon at bounding box center [472, 620] width 10 height 10
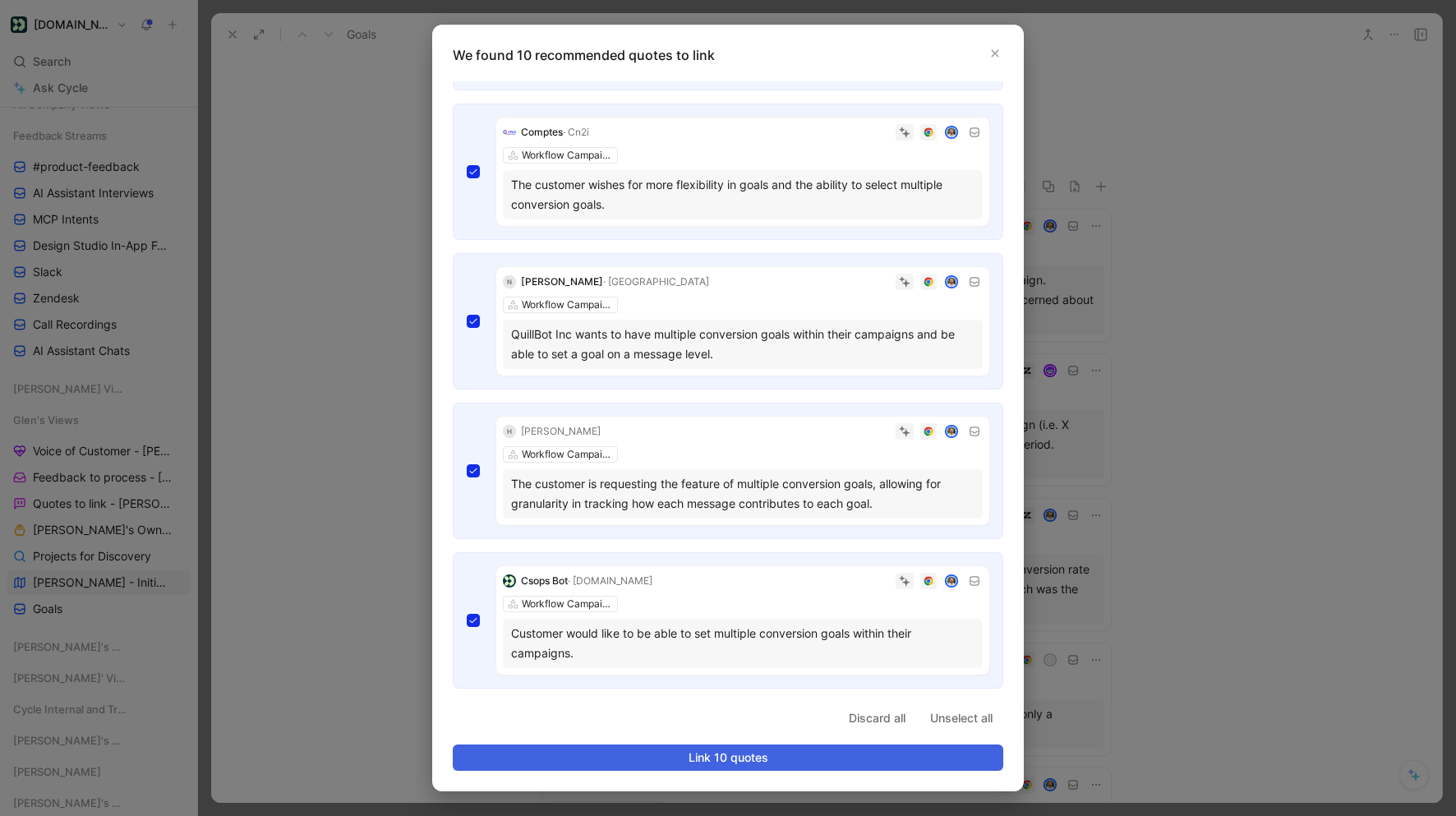
click at [648, 750] on span "Link 10 quotes" at bounding box center [728, 757] width 523 height 20
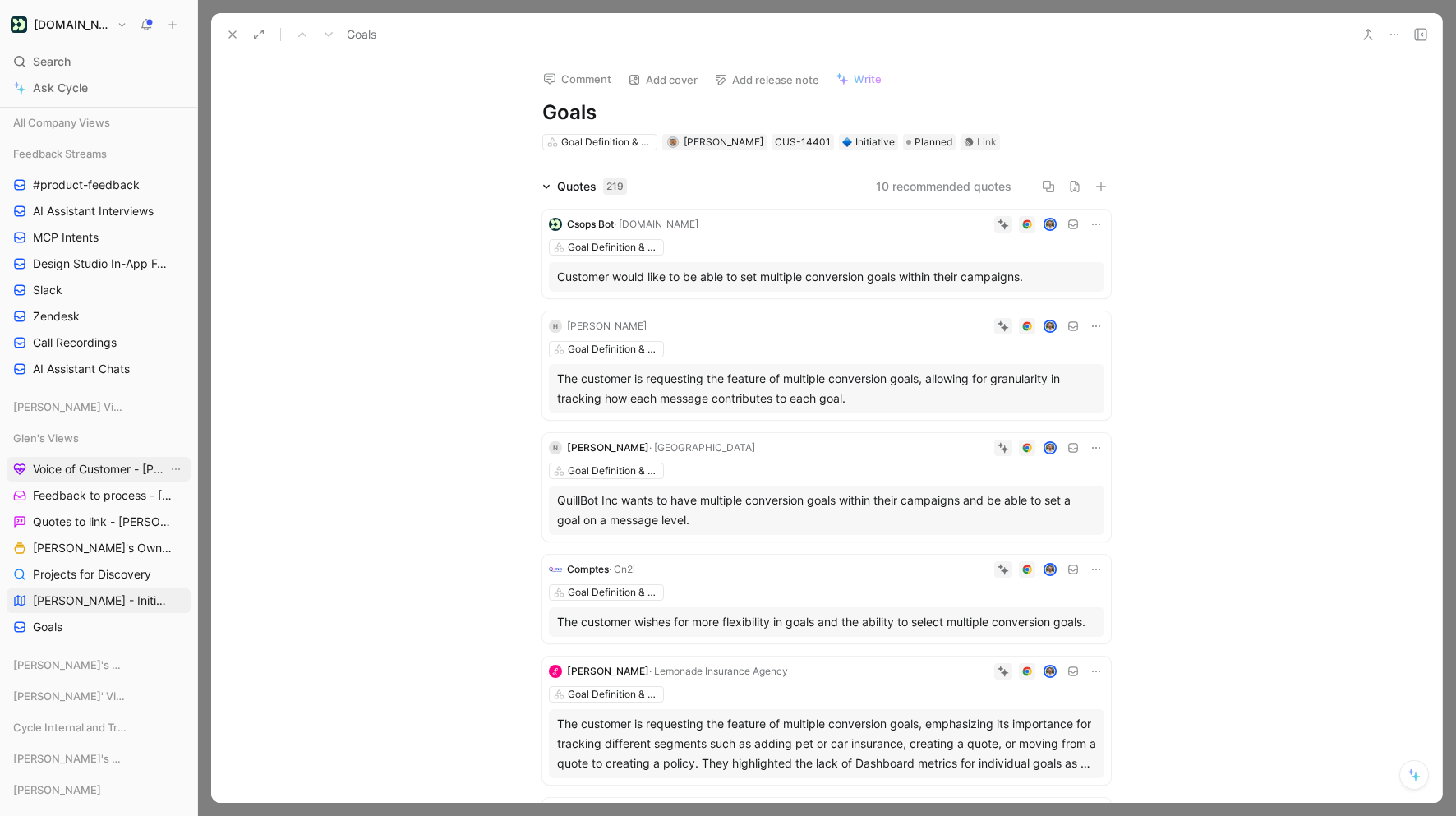
scroll to position [227, 0]
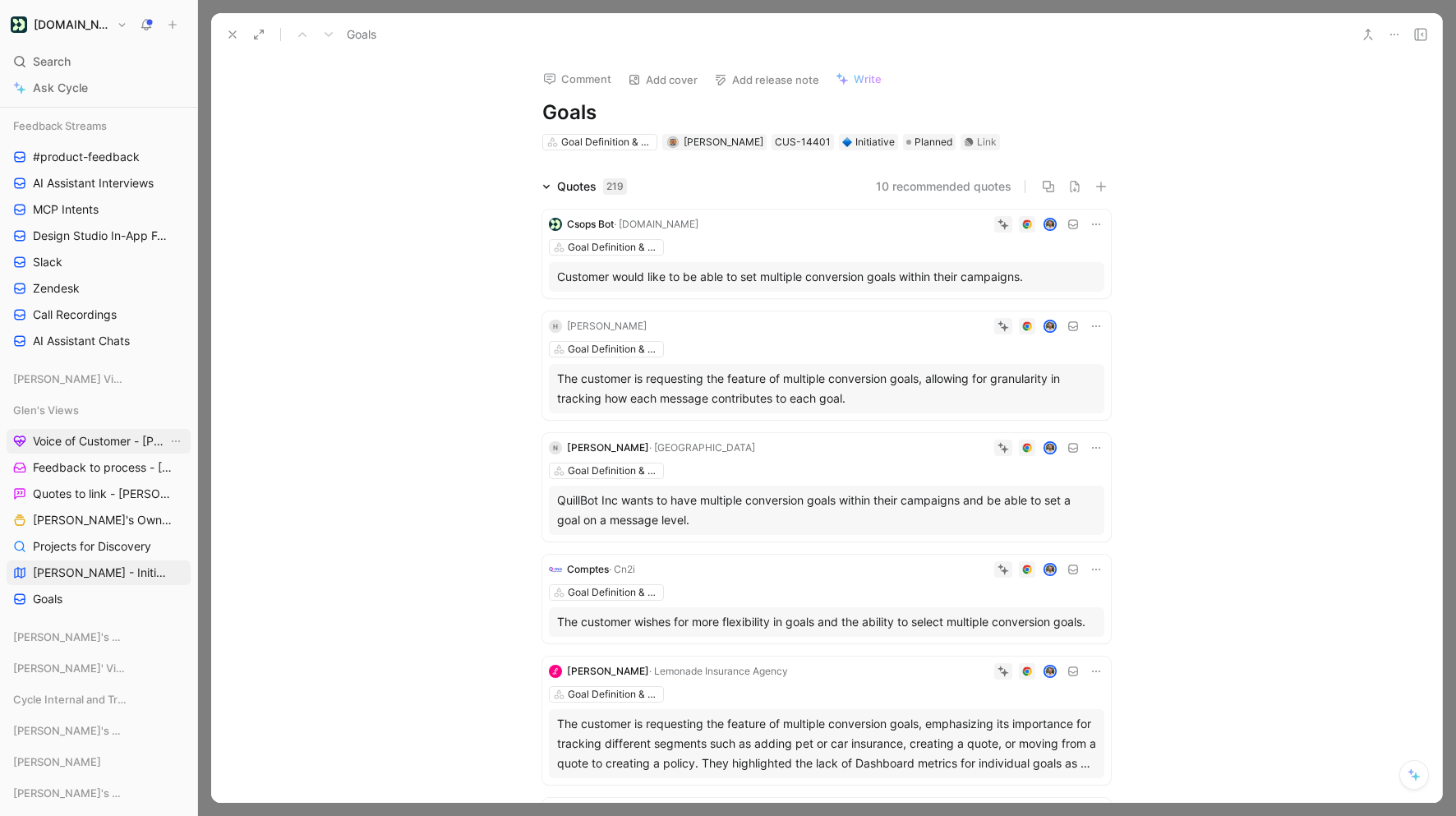
click at [117, 447] on span "Voice of Customer - [PERSON_NAME]" at bounding box center [99, 441] width 134 height 16
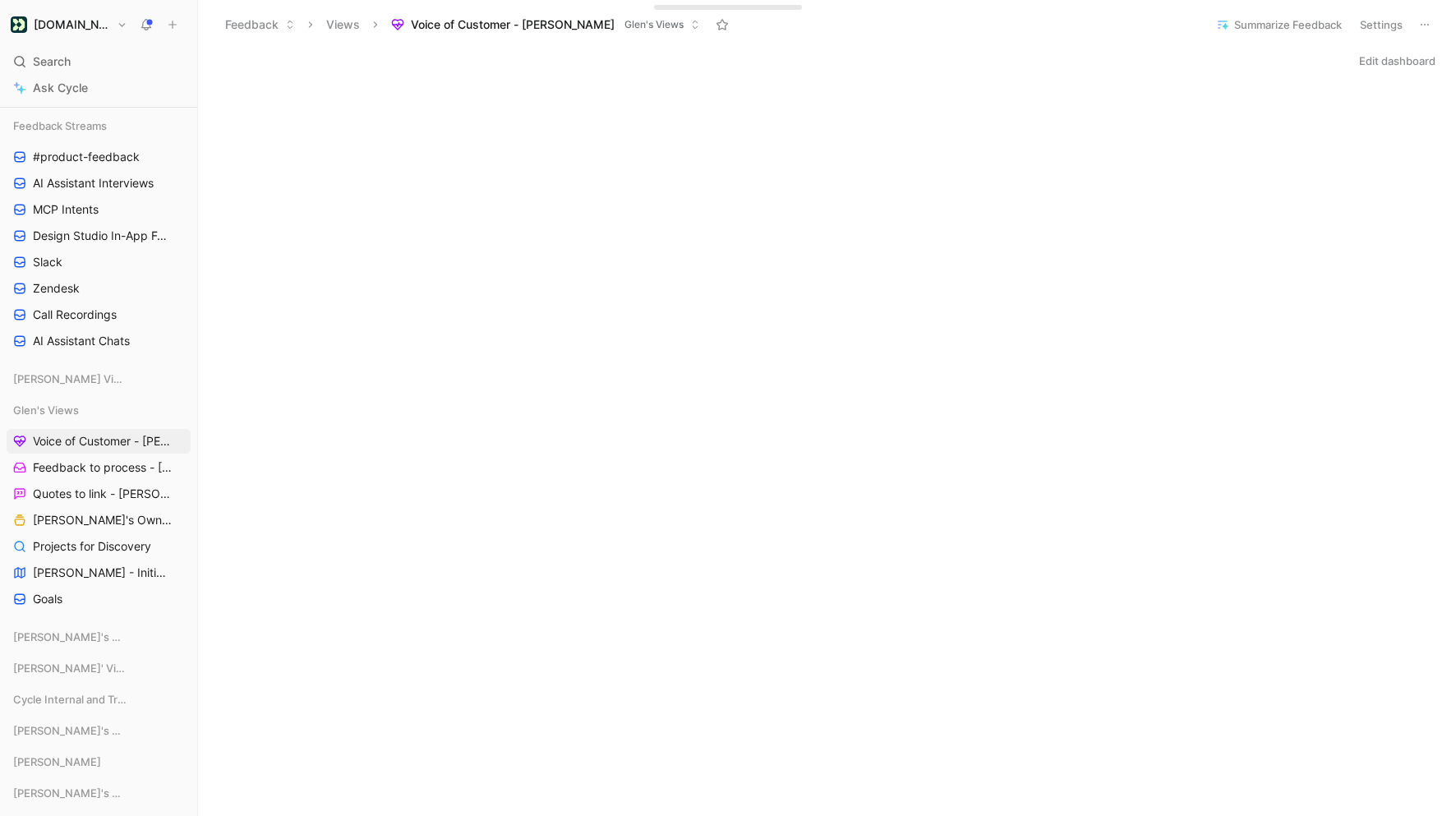
click at [1399, 55] on button "Edit dashboard" at bounding box center [1396, 61] width 91 height 23
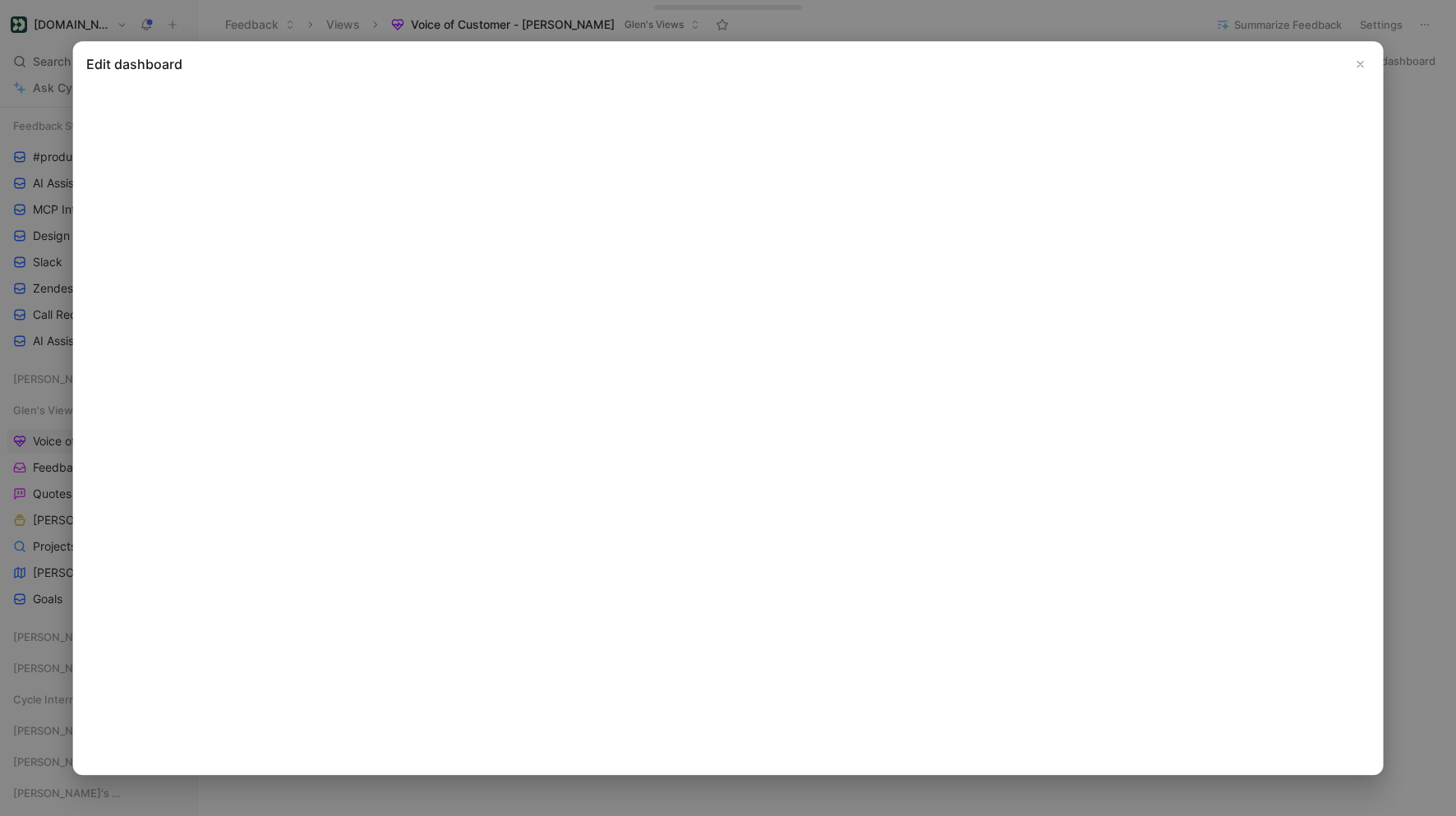
click at [1358, 65] on use "Close" at bounding box center [1360, 63] width 5 height 5
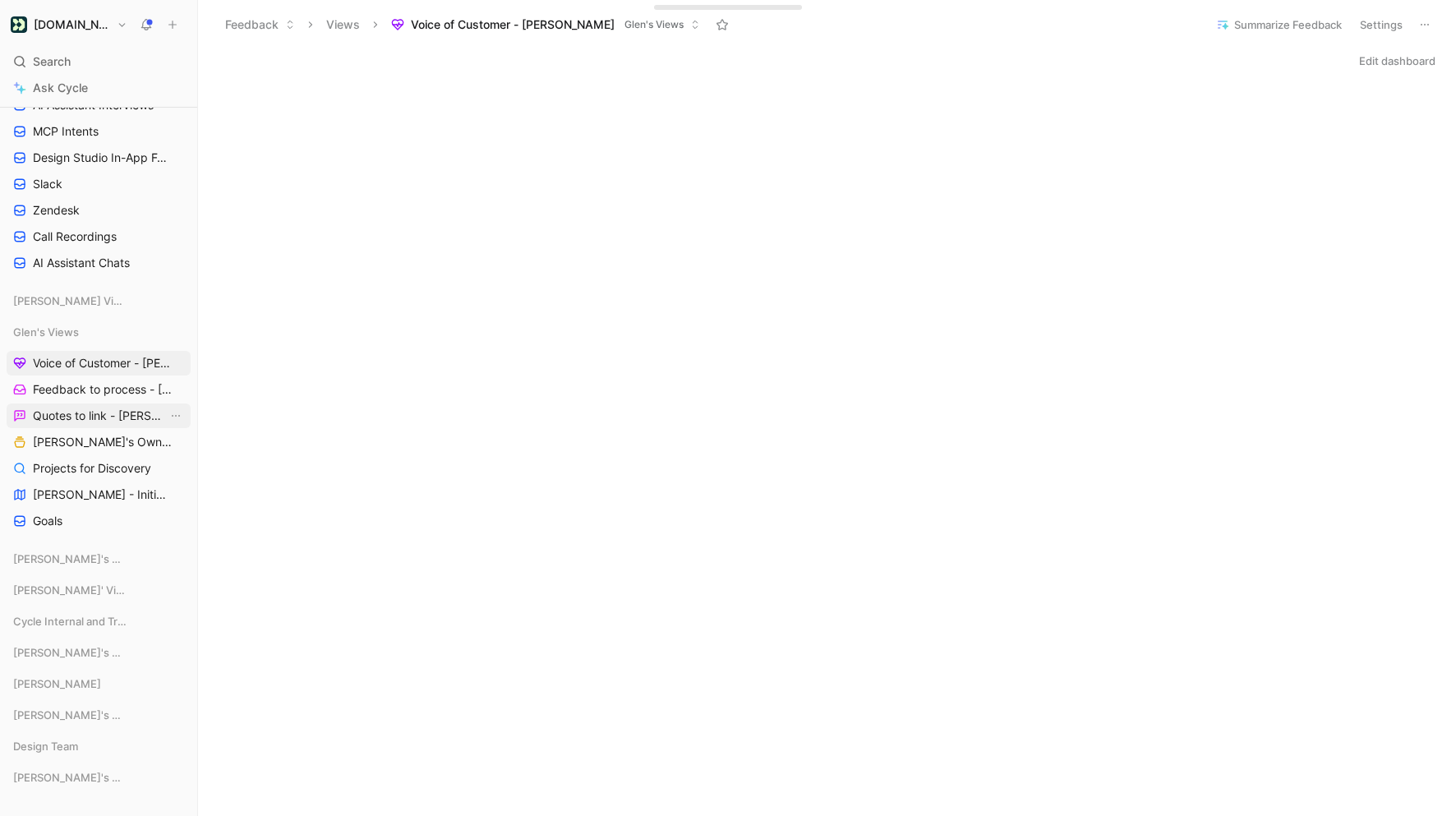
scroll to position [310, 0]
click at [101, 434] on span "[PERSON_NAME]'s Owned Projects" at bounding box center [99, 437] width 134 height 16
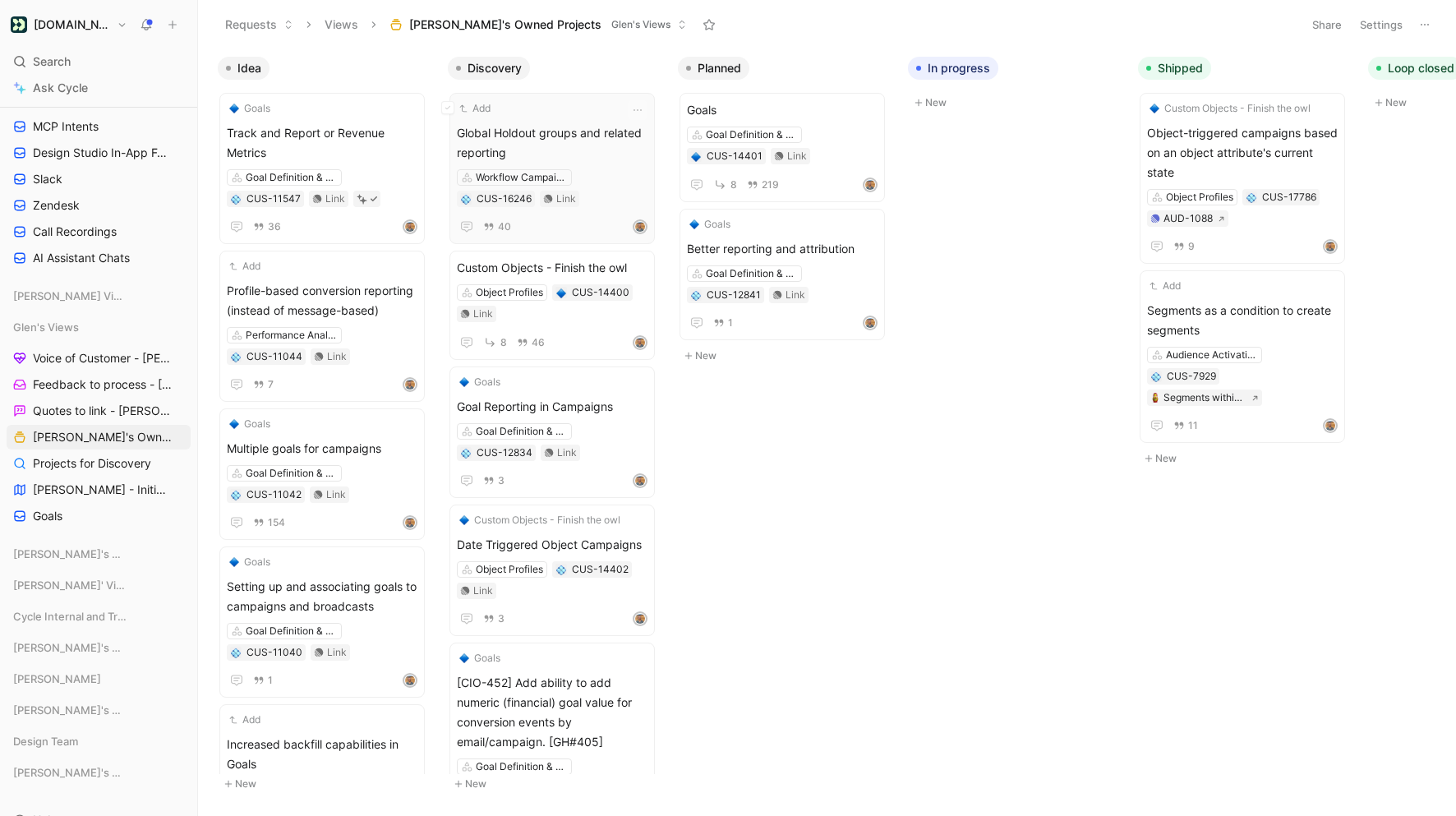
click at [542, 130] on span "Global Holdout groups and related reporting" at bounding box center [552, 143] width 190 height 40
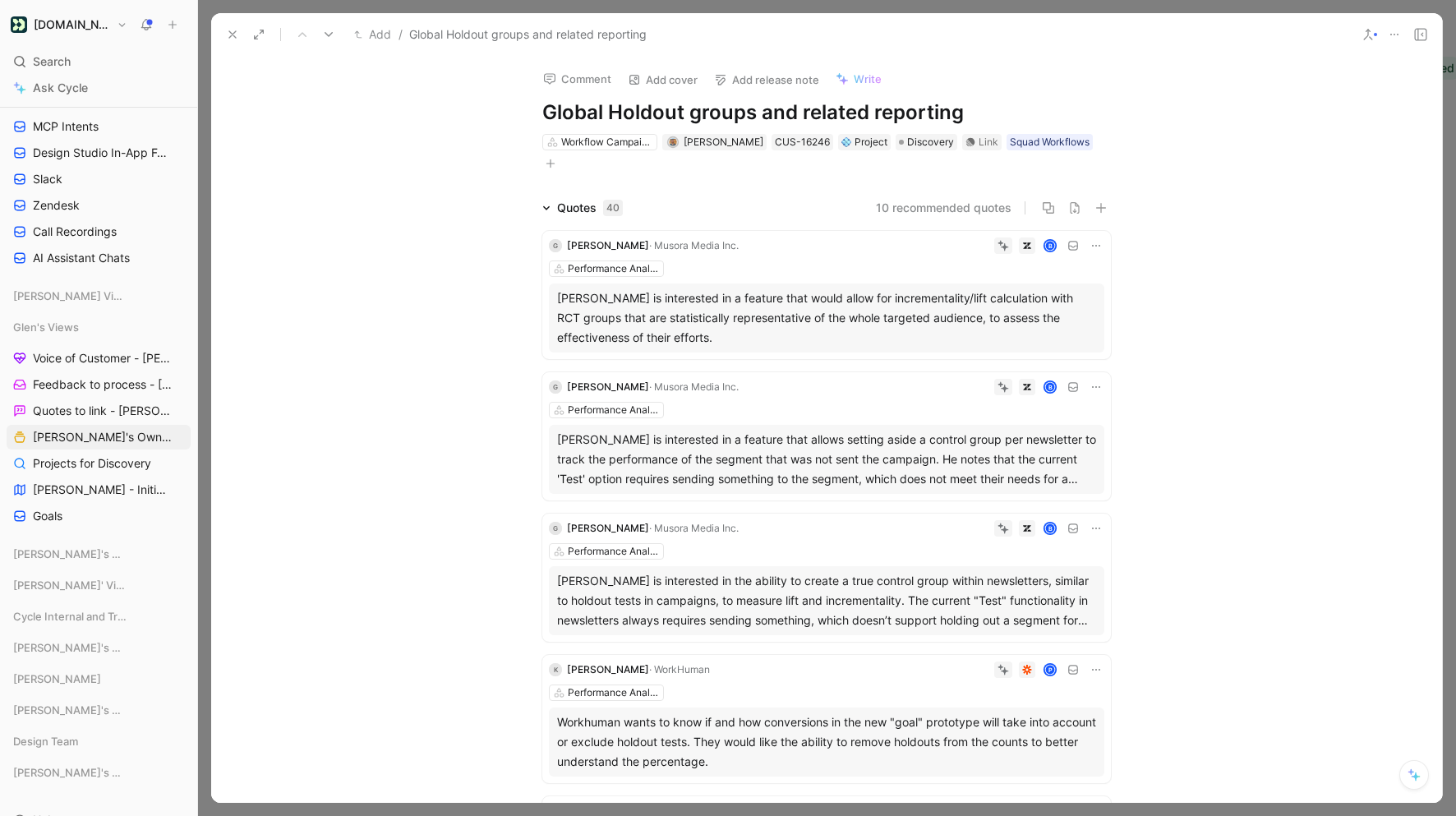
click at [238, 36] on icon at bounding box center [233, 34] width 14 height 14
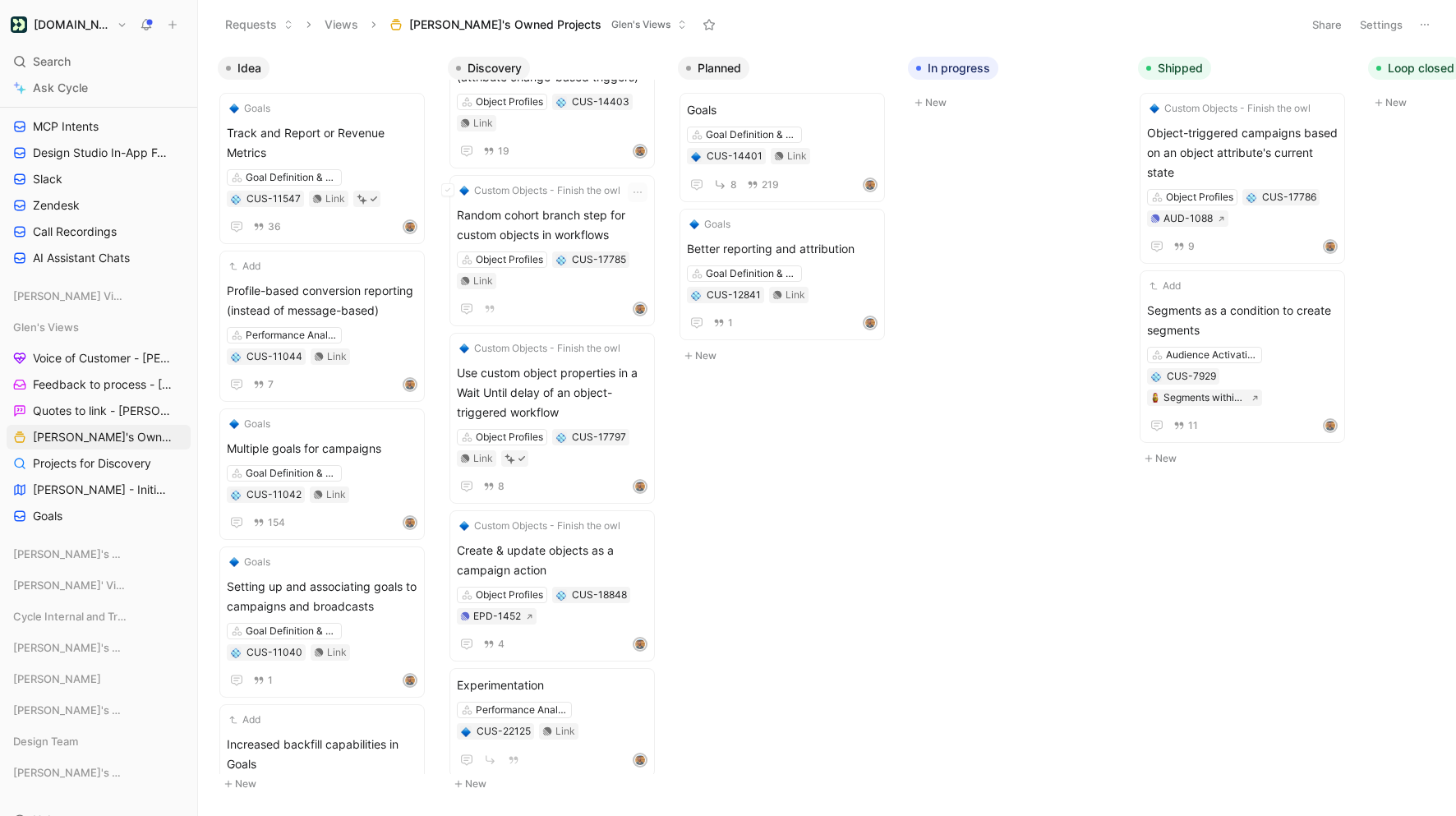
scroll to position [948, 0]
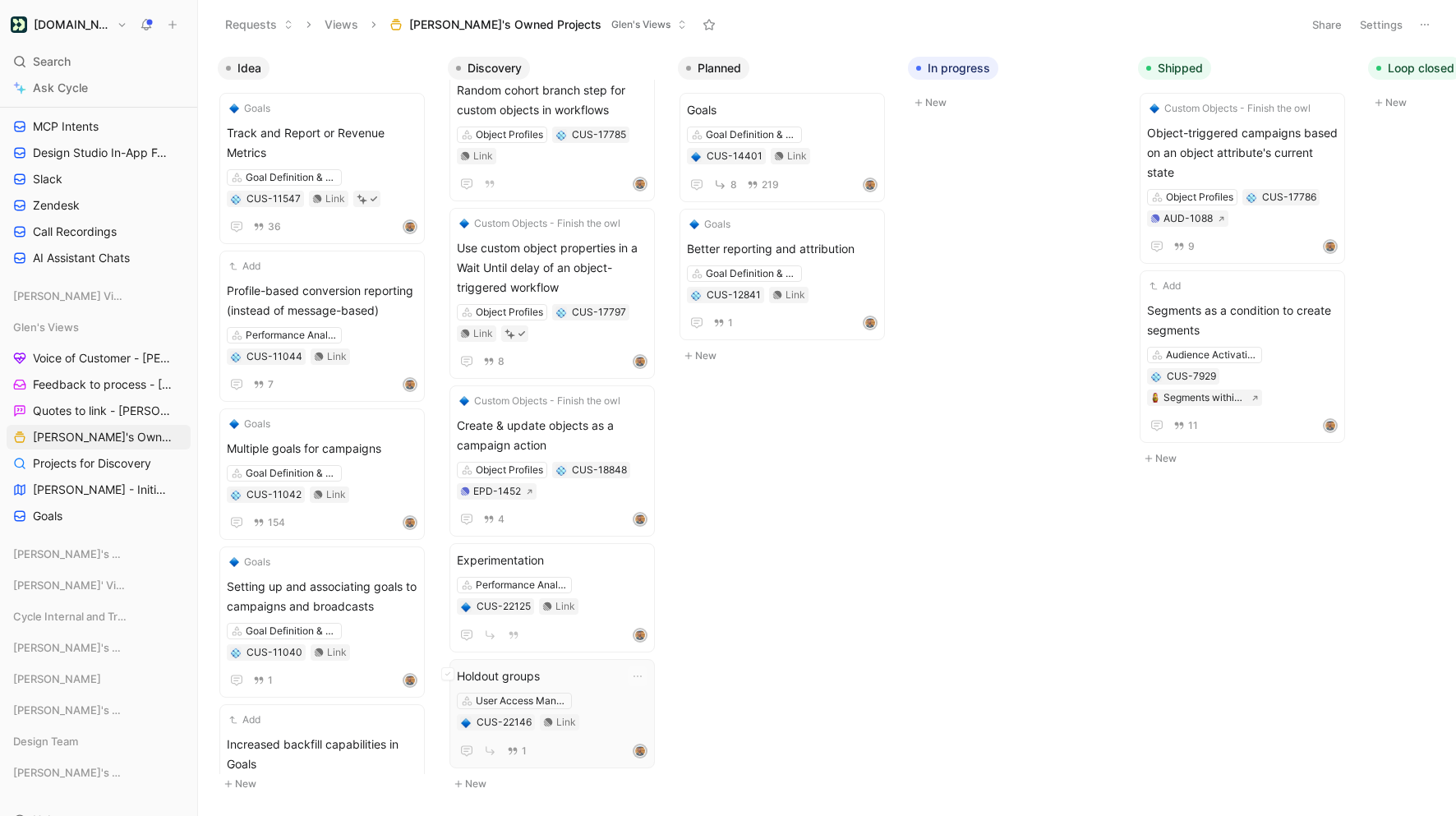
click at [577, 672] on span "Holdout groups" at bounding box center [552, 676] width 190 height 20
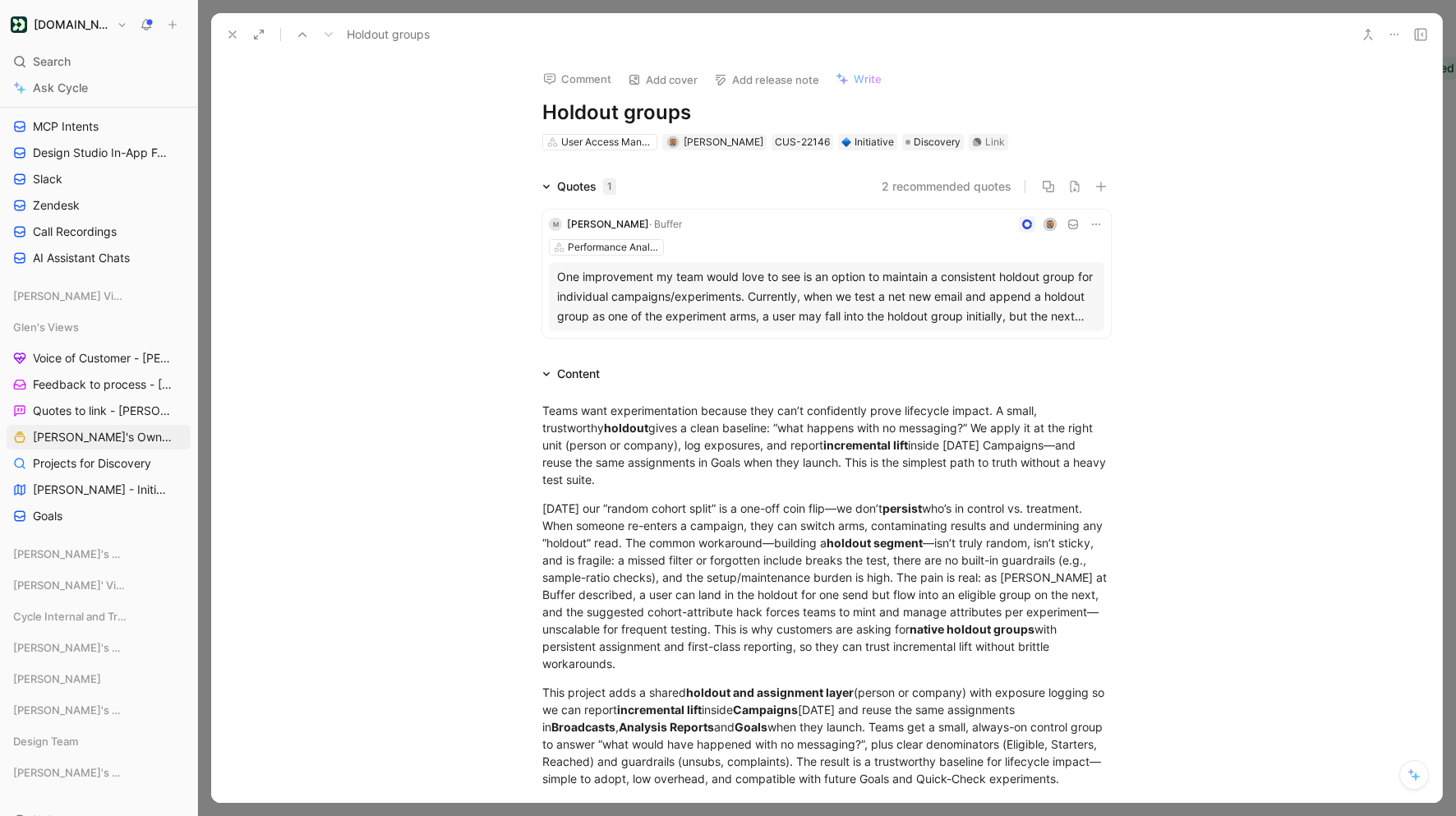
click at [234, 26] on button at bounding box center [233, 35] width 23 height 23
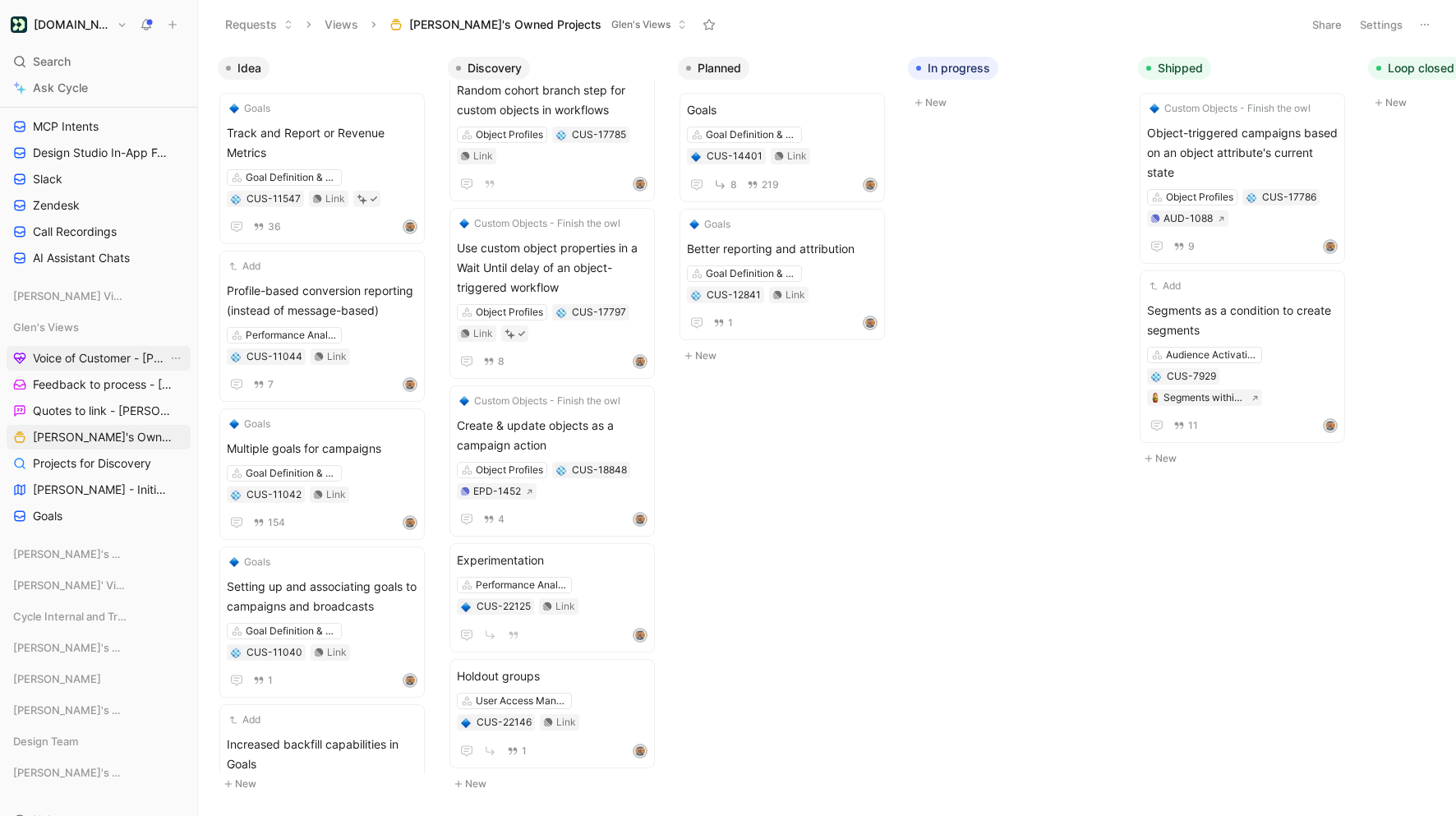
click at [104, 364] on span "Voice of Customer - [PERSON_NAME]" at bounding box center [99, 358] width 134 height 16
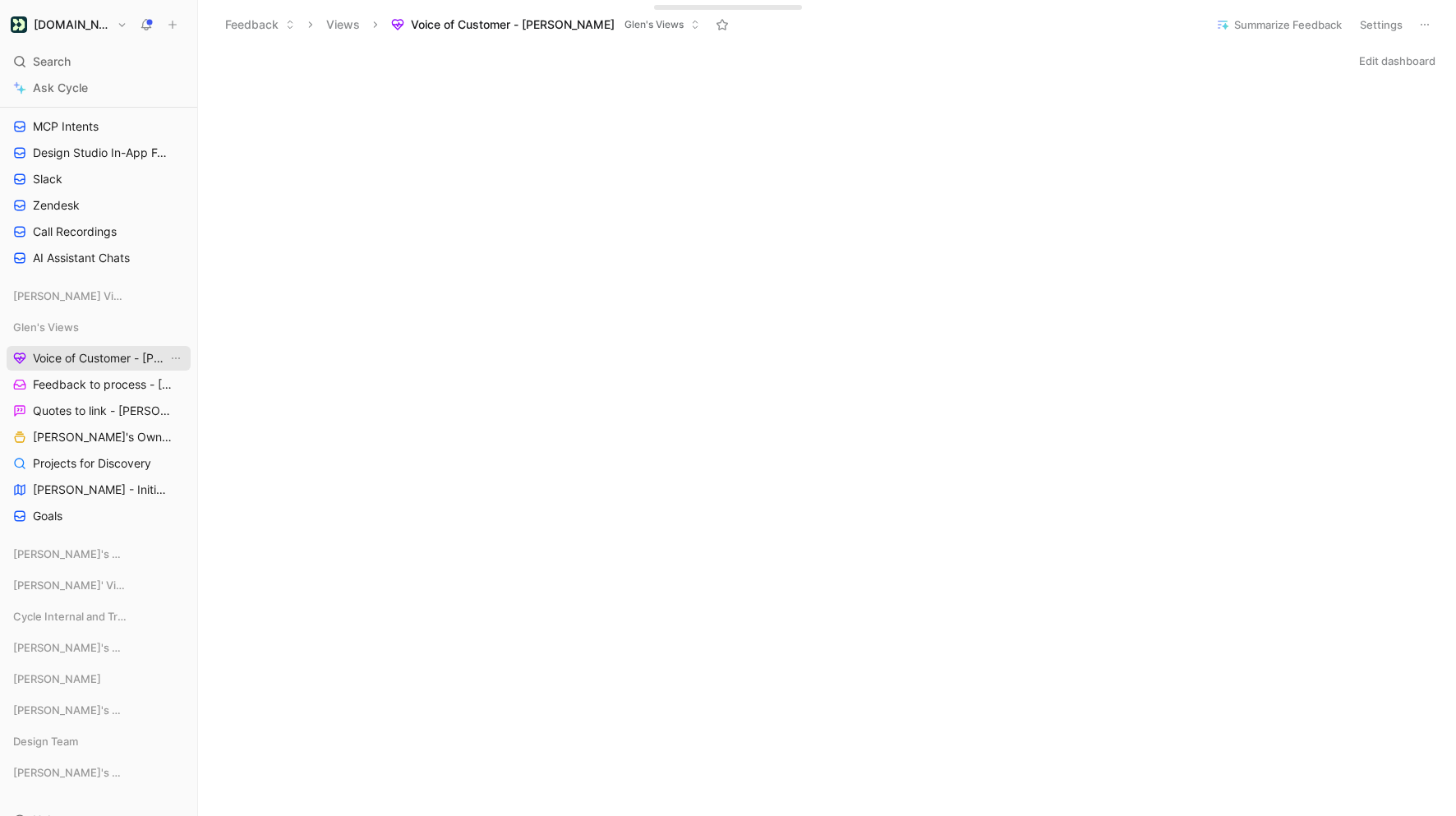
click at [96, 355] on span "Voice of Customer - [PERSON_NAME]" at bounding box center [99, 358] width 134 height 16
click at [106, 441] on span "[PERSON_NAME]'s Owned Projects" at bounding box center [99, 437] width 134 height 16
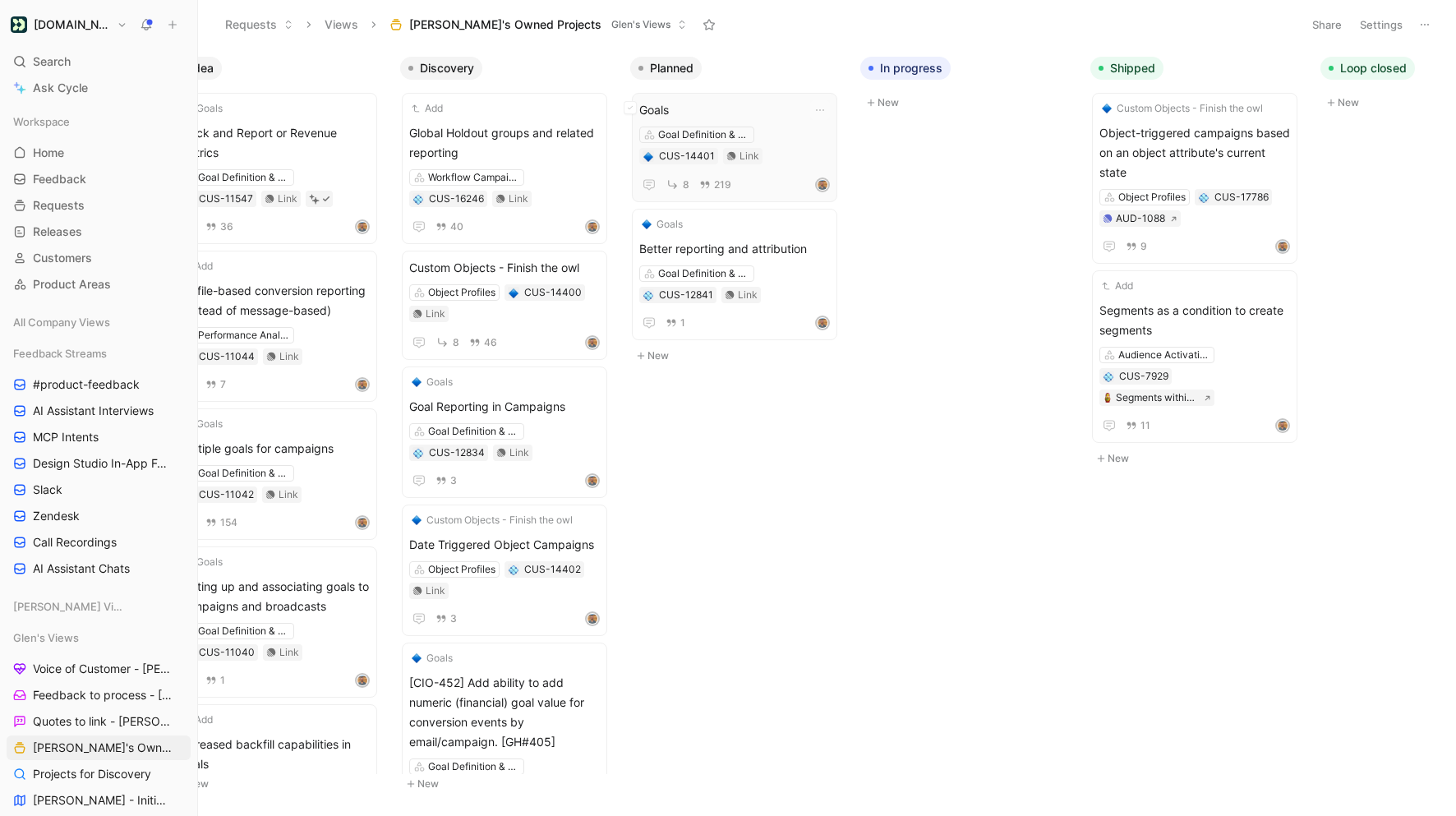
scroll to position [0, 52]
click at [730, 117] on span "Goals" at bounding box center [729, 110] width 190 height 20
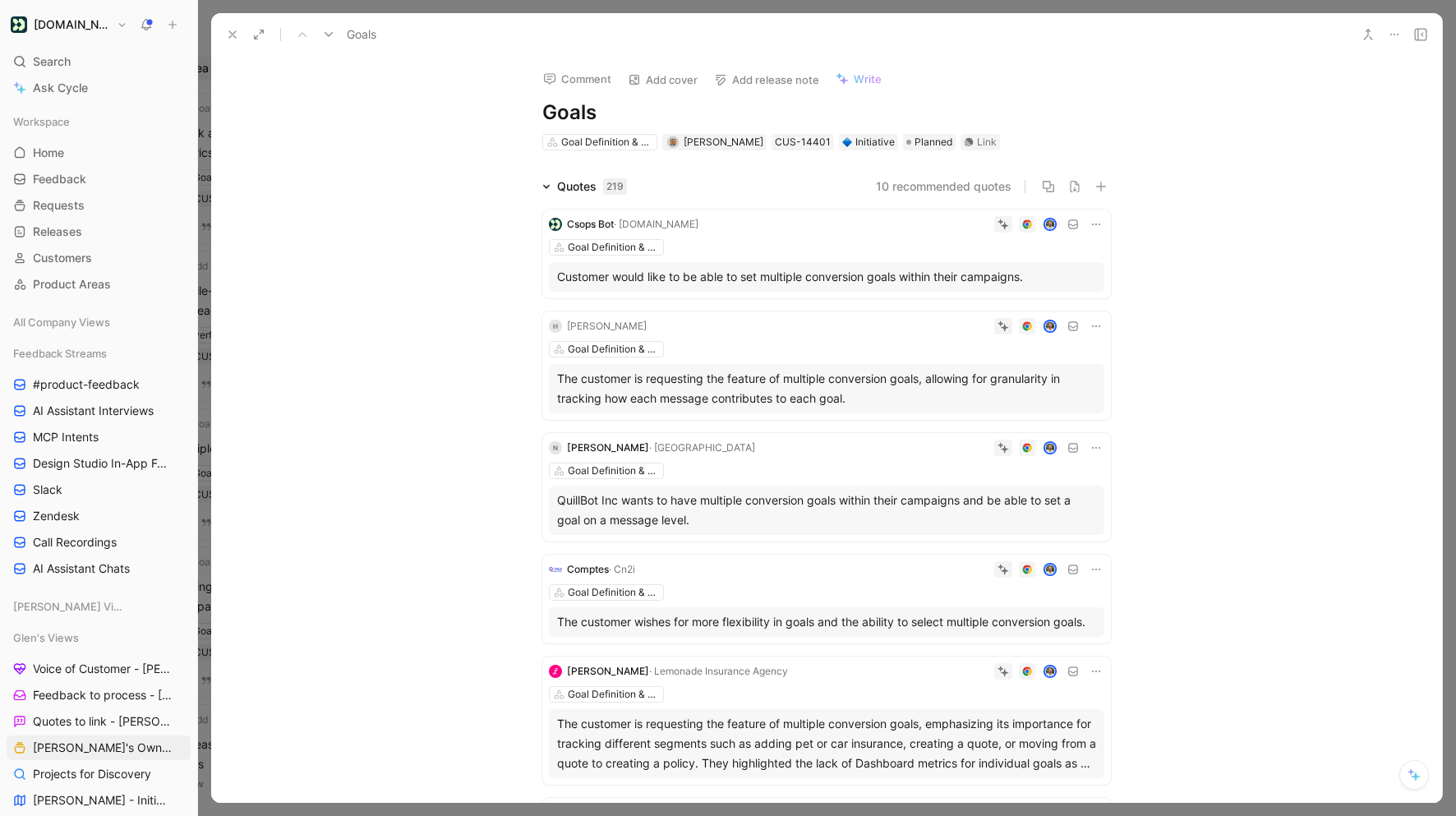
click at [1403, 33] on button at bounding box center [1395, 35] width 23 height 23
click at [1301, 97] on div "Copy link" at bounding box center [1323, 94] width 150 height 20
click at [227, 32] on icon at bounding box center [233, 34] width 14 height 14
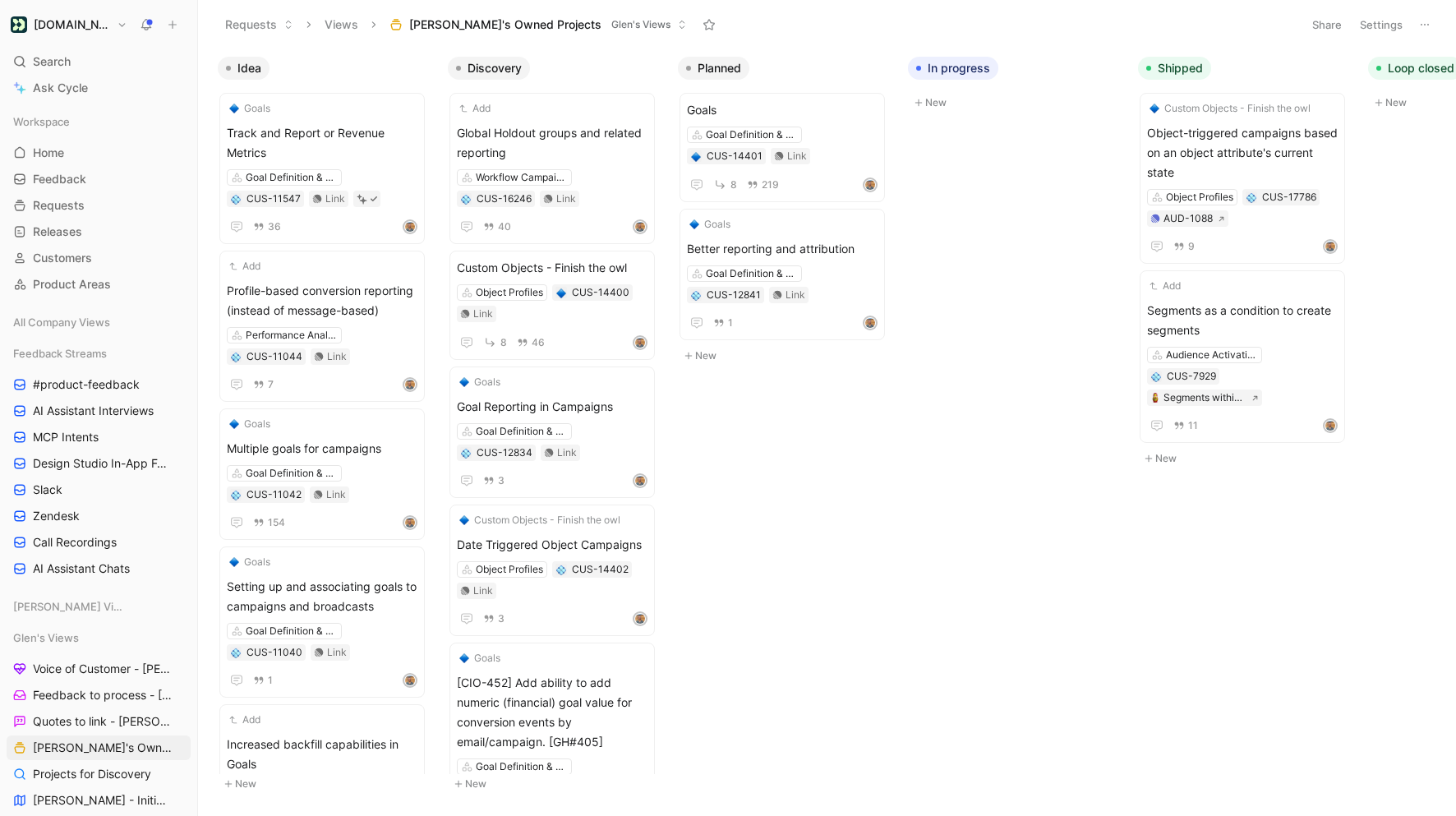
scroll to position [9, 0]
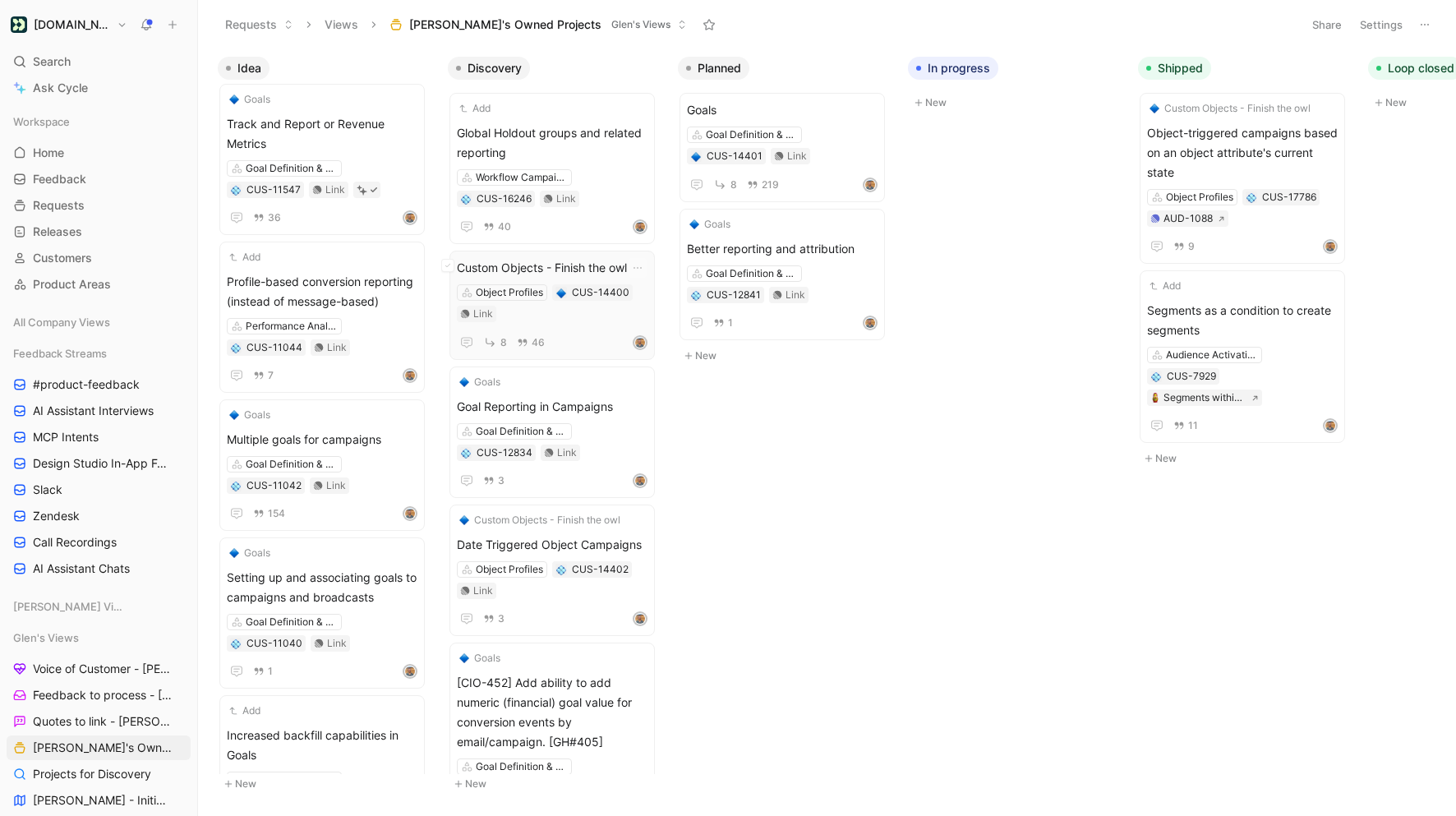
click at [556, 267] on span "Custom Objects - Finish the owl" at bounding box center [552, 268] width 190 height 20
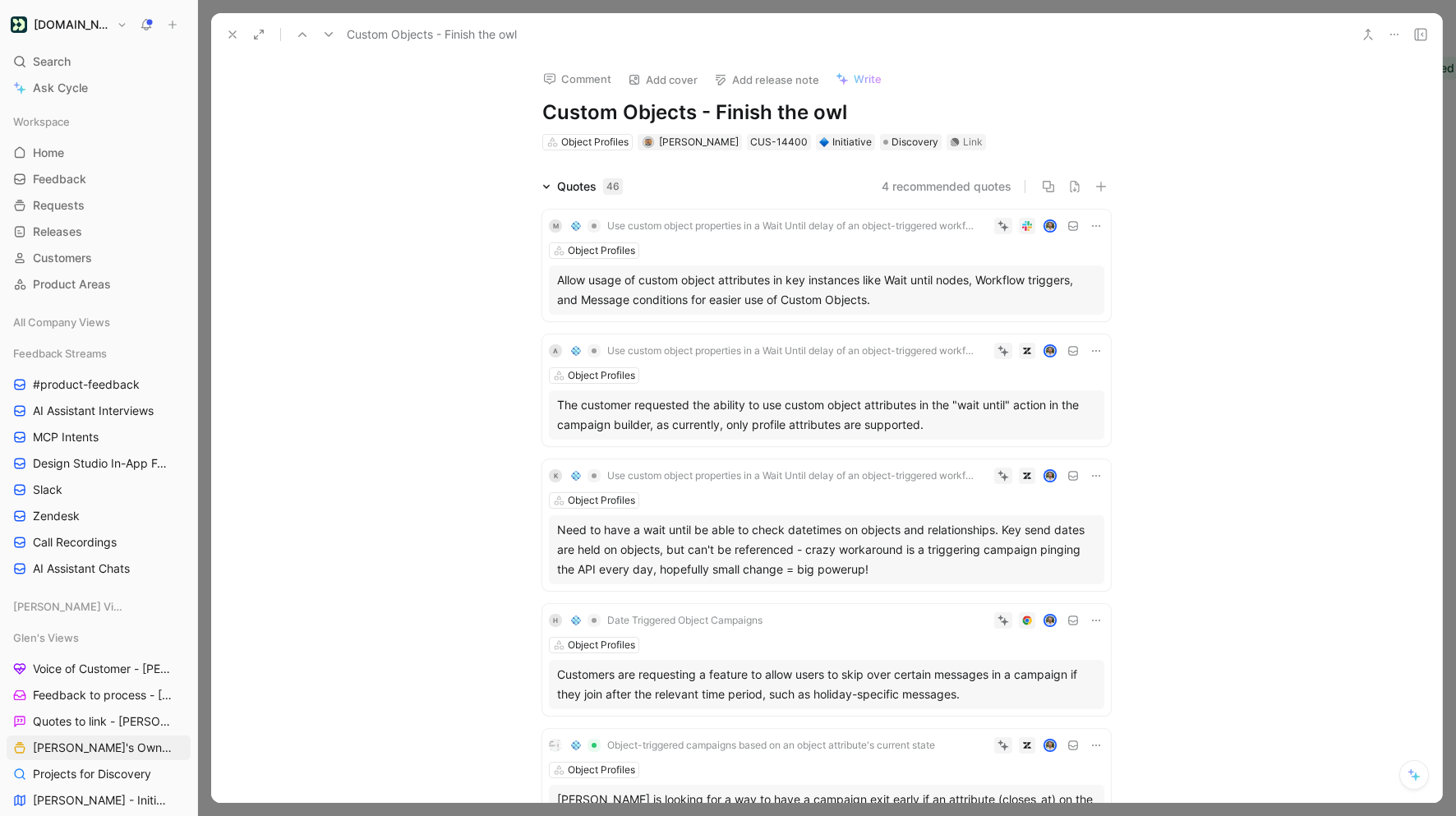
click at [1396, 36] on icon at bounding box center [1394, 34] width 14 height 14
click at [1326, 96] on div "Copy link" at bounding box center [1323, 94] width 150 height 20
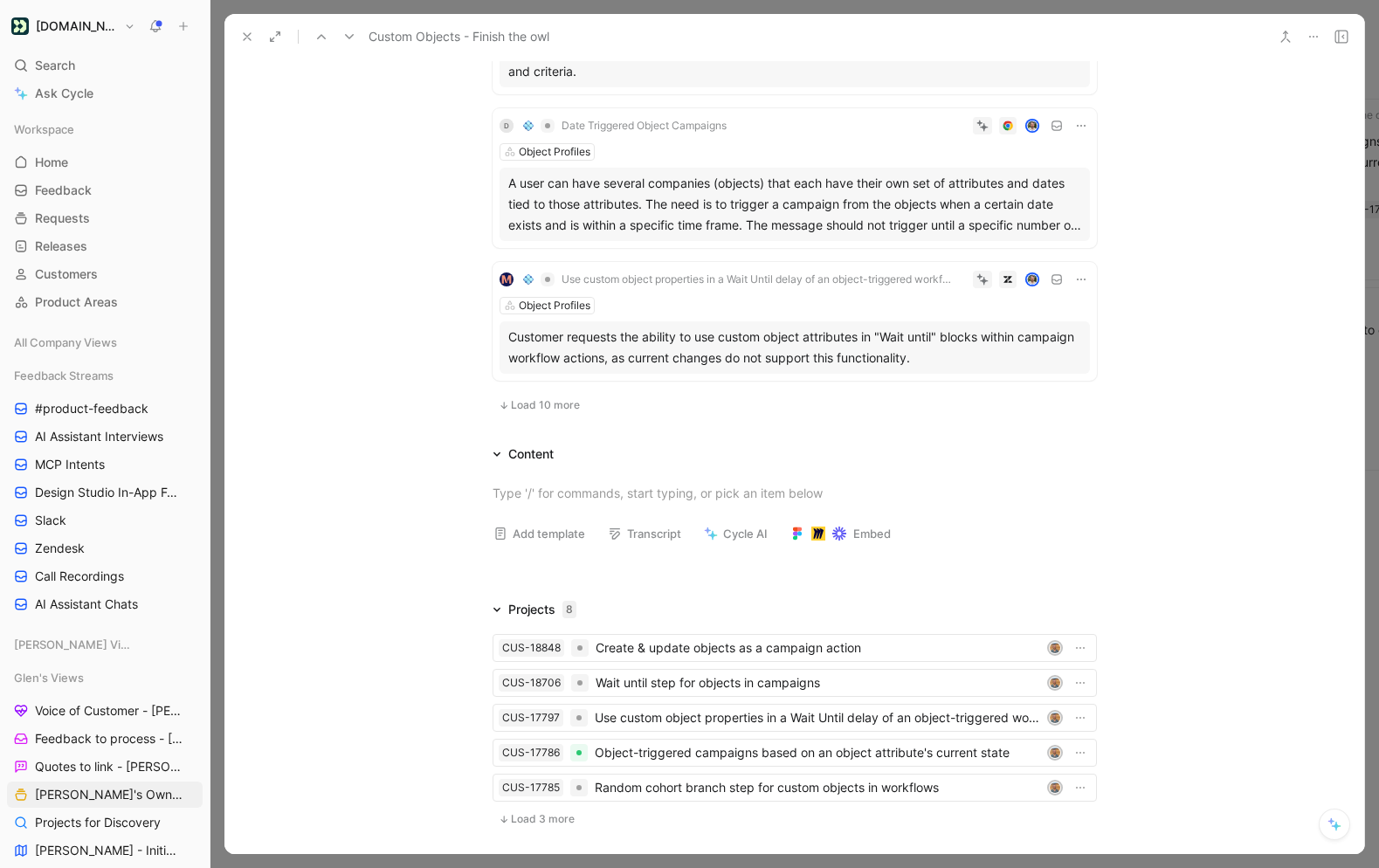
scroll to position [1270, 0]
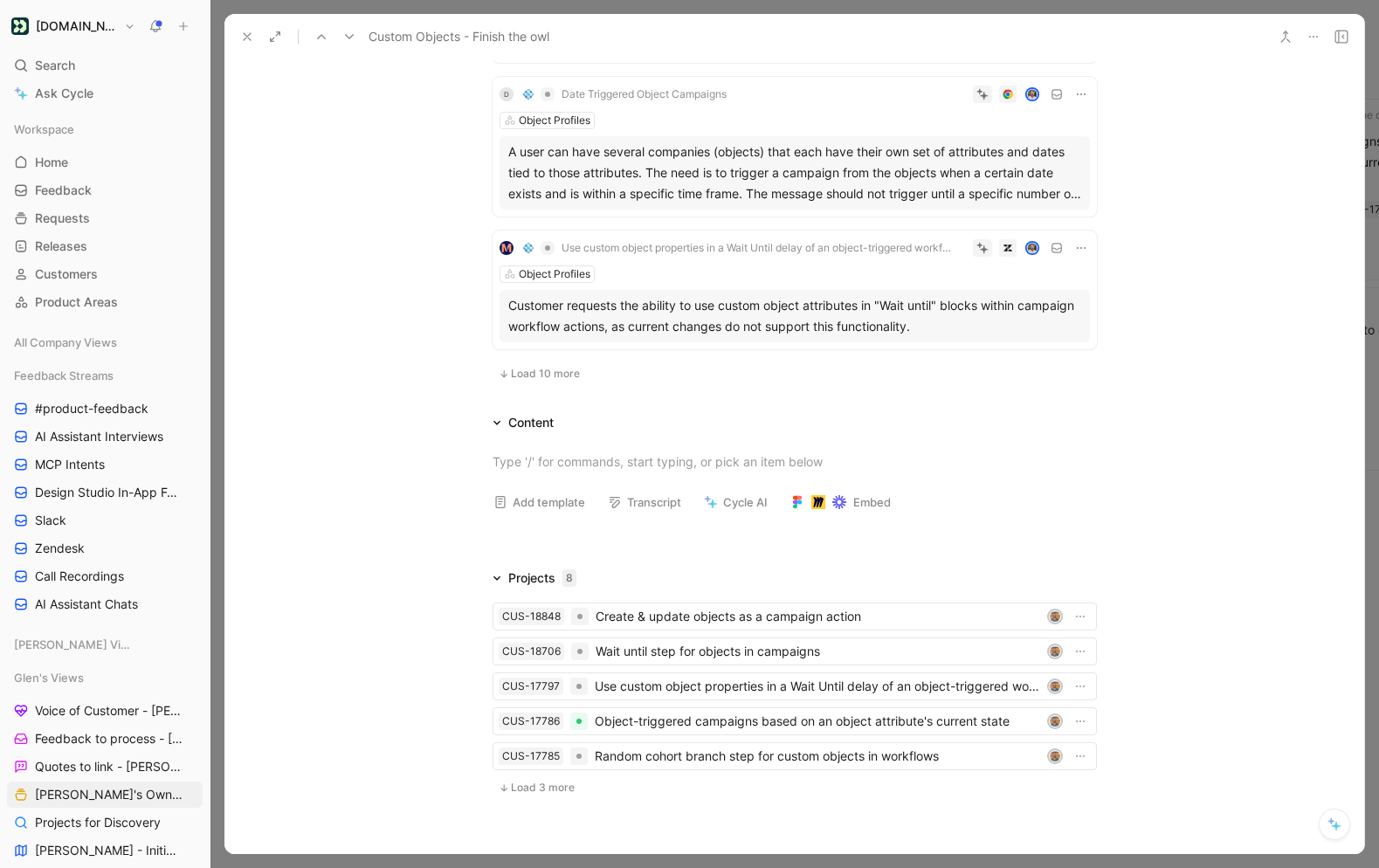
click at [549, 786] on span "Load 3 more" at bounding box center [542, 788] width 64 height 14
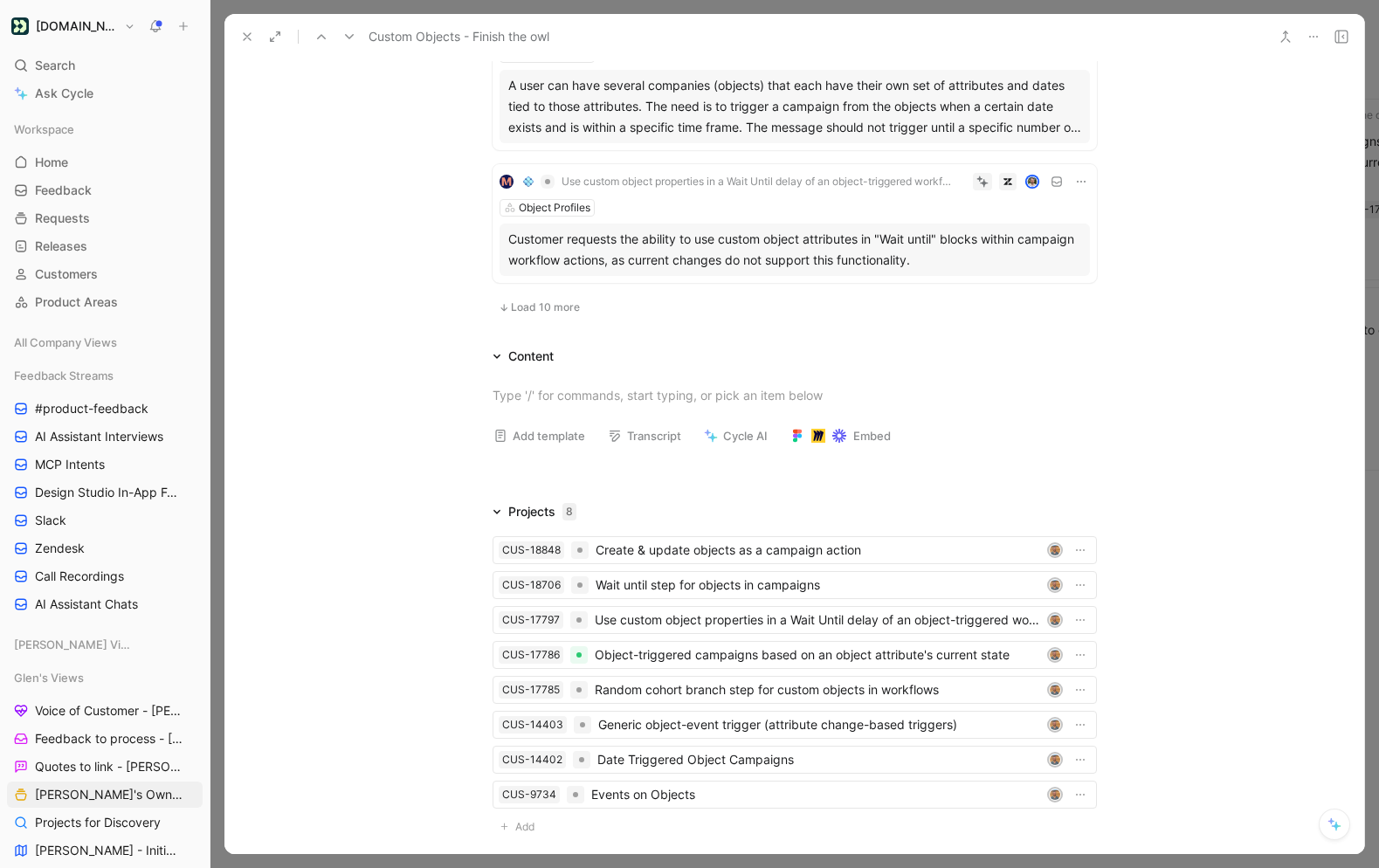
scroll to position [1340, 0]
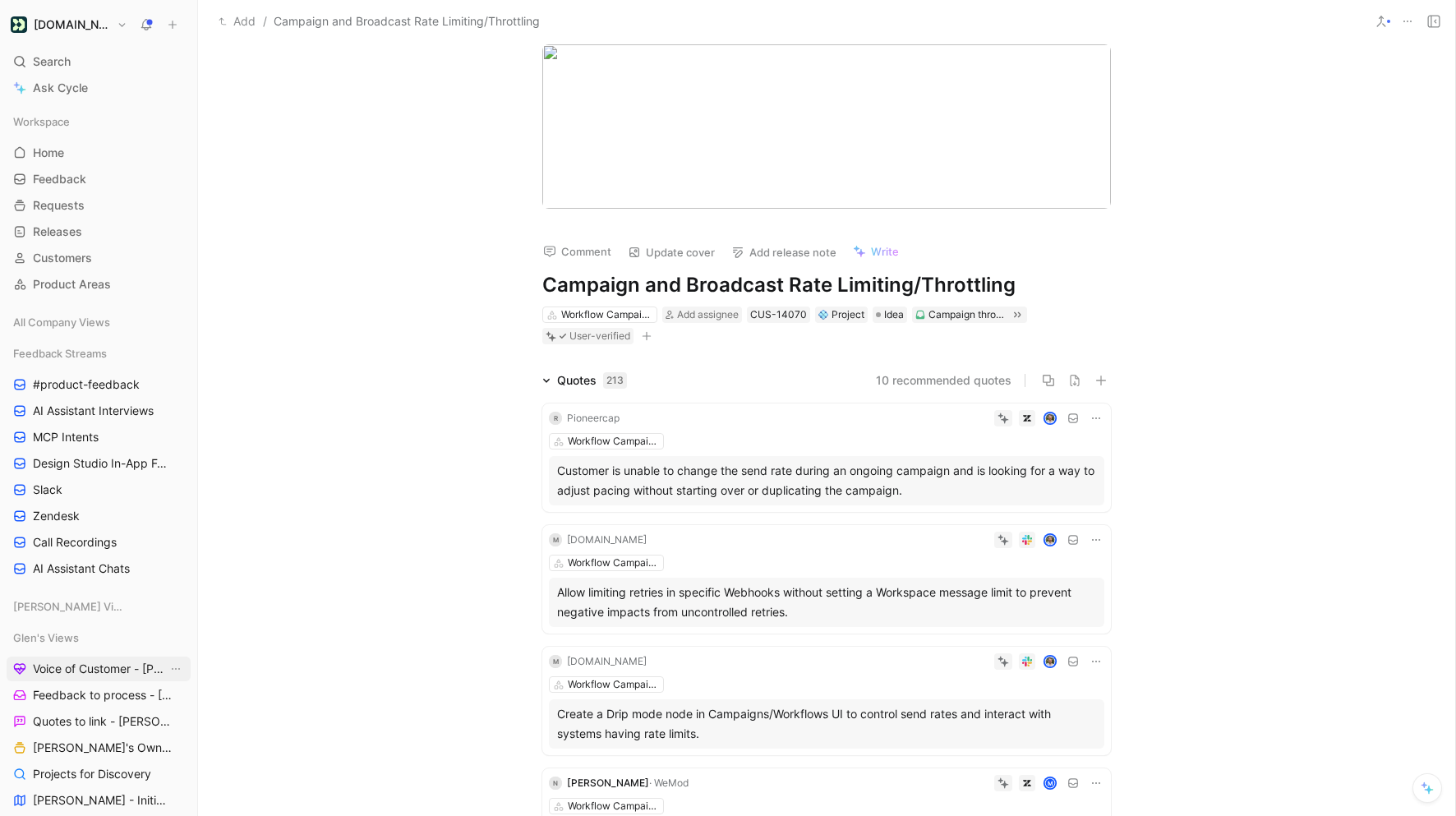
click at [87, 672] on span "Voice of Customer - [PERSON_NAME]" at bounding box center [99, 669] width 134 height 16
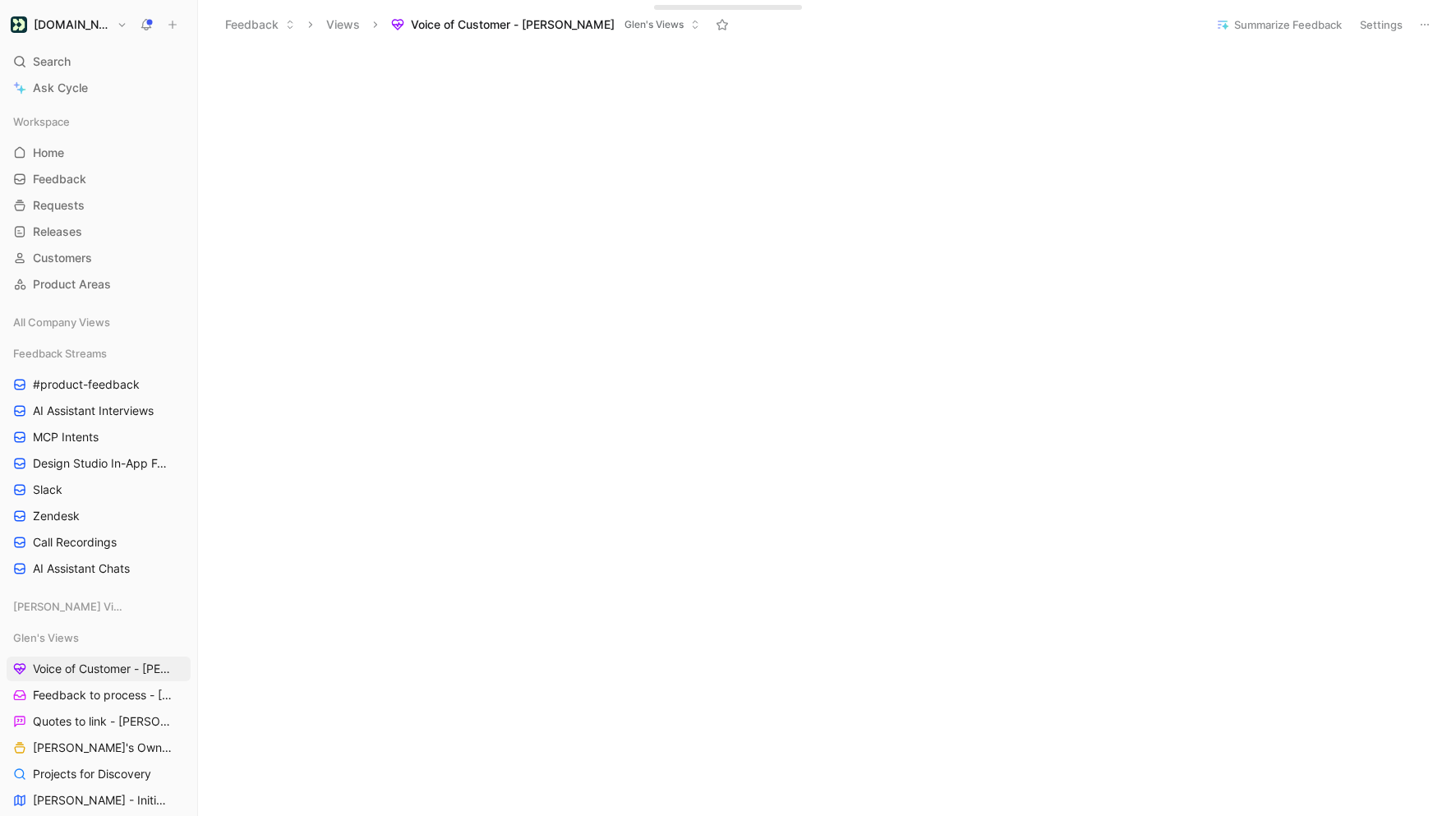
scroll to position [353, 0]
